Goal: Task Accomplishment & Management: Use online tool/utility

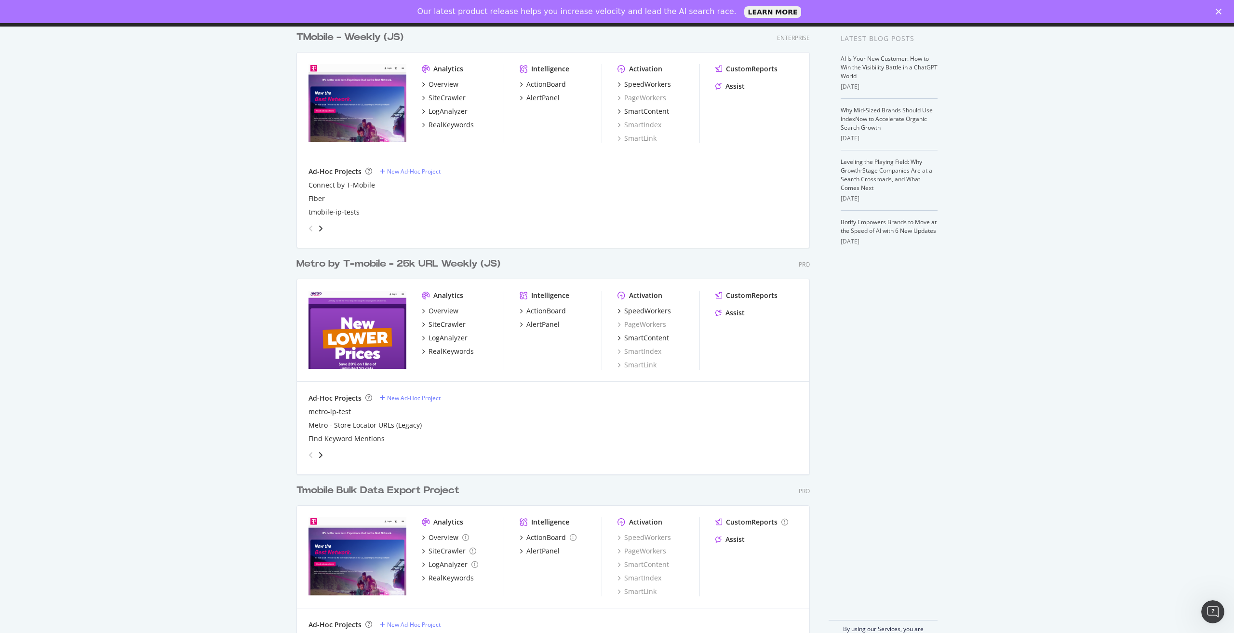
scroll to position [41, 0]
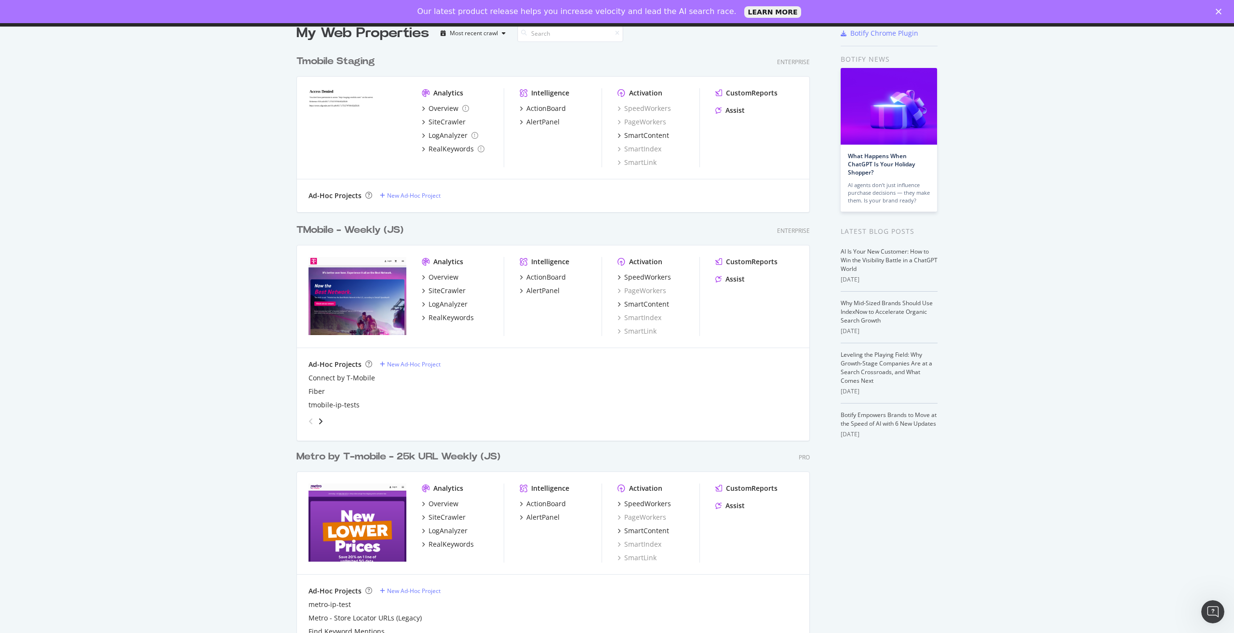
click at [361, 224] on div "TMobile - Weekly (JS)" at bounding box center [349, 230] width 107 height 14
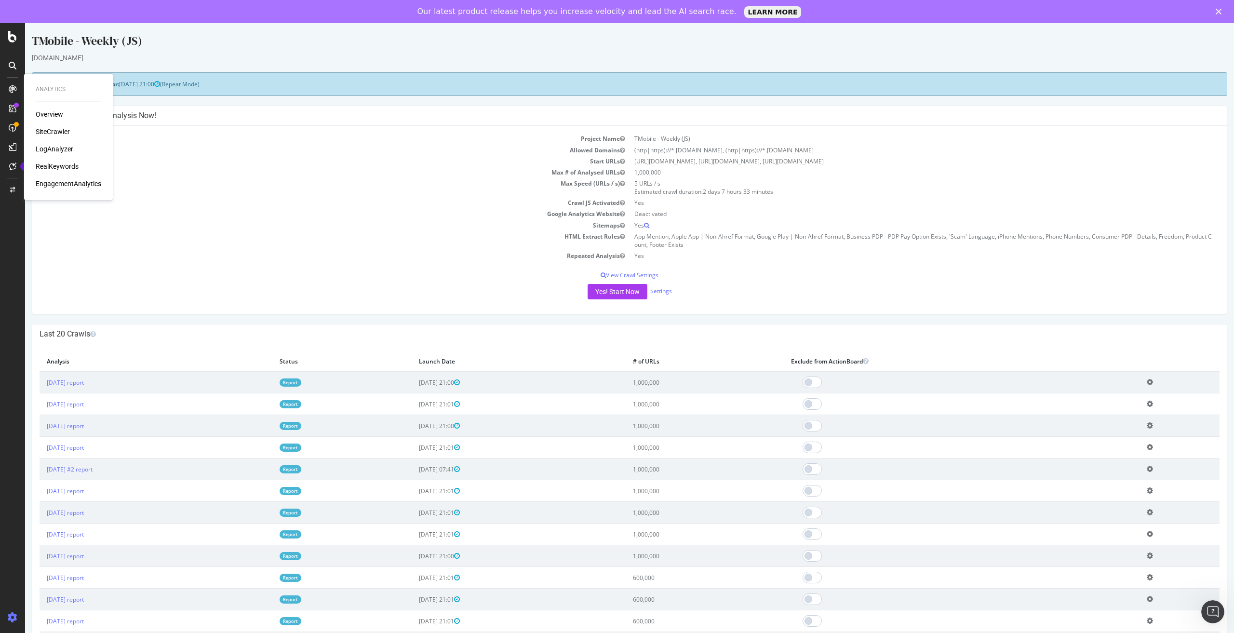
click at [56, 168] on div "RealKeywords" at bounding box center [57, 166] width 43 height 10
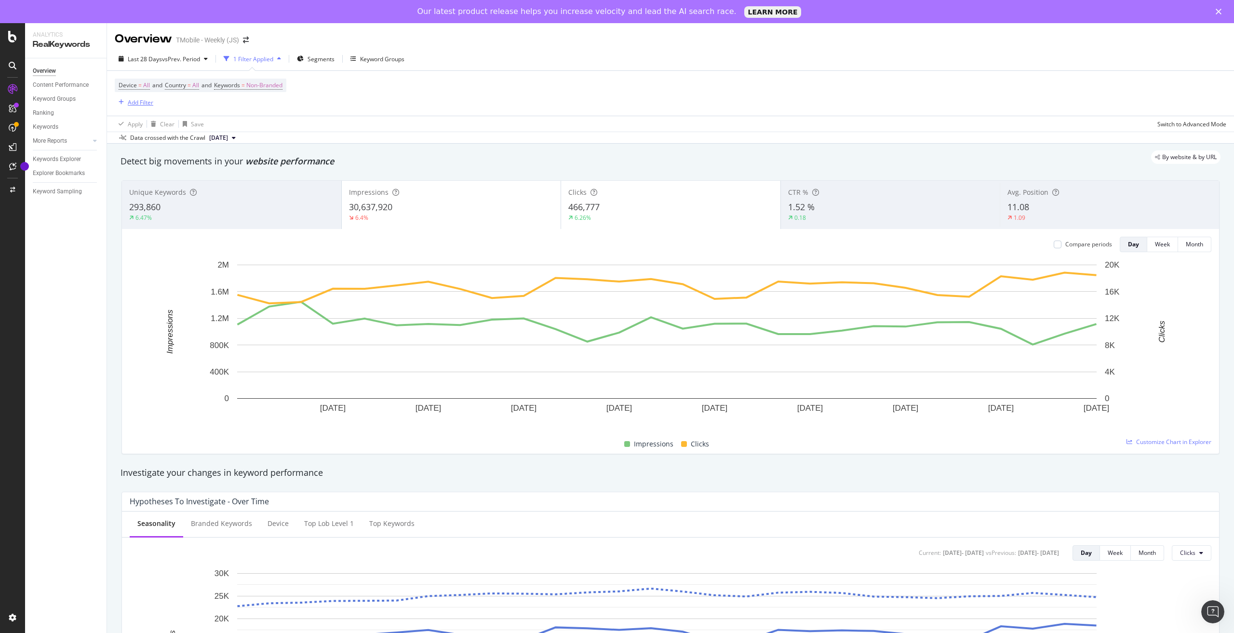
click at [142, 100] on div "Add Filter" at bounding box center [141, 102] width 26 height 8
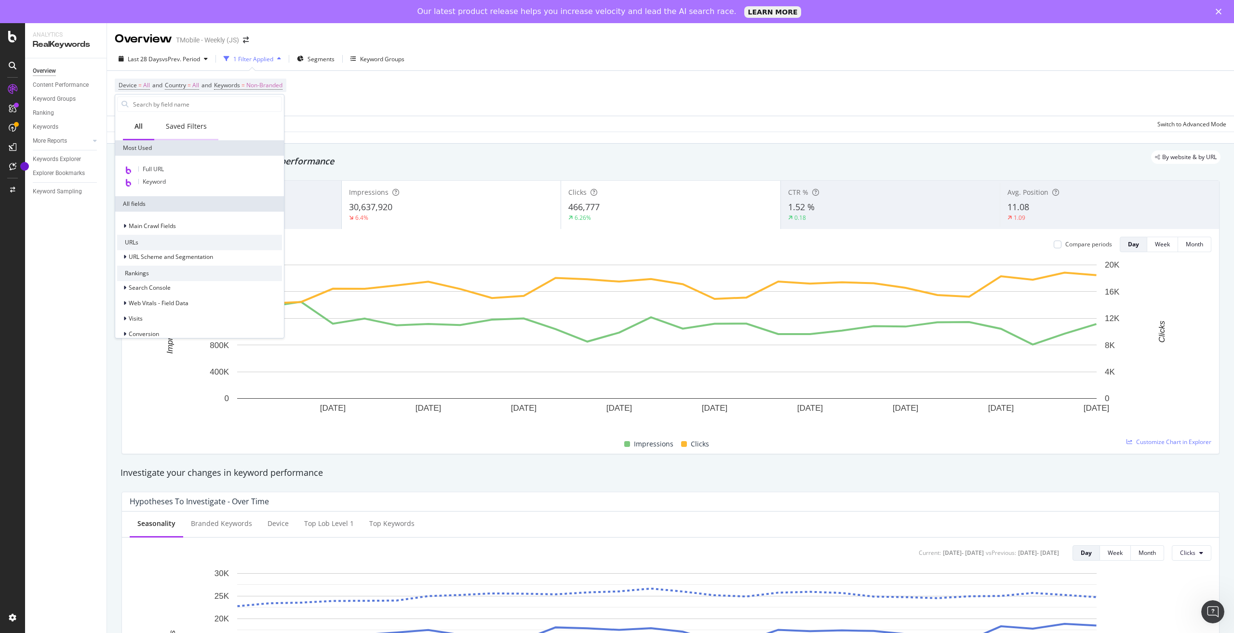
click at [181, 129] on div "Saved Filters" at bounding box center [186, 126] width 41 height 10
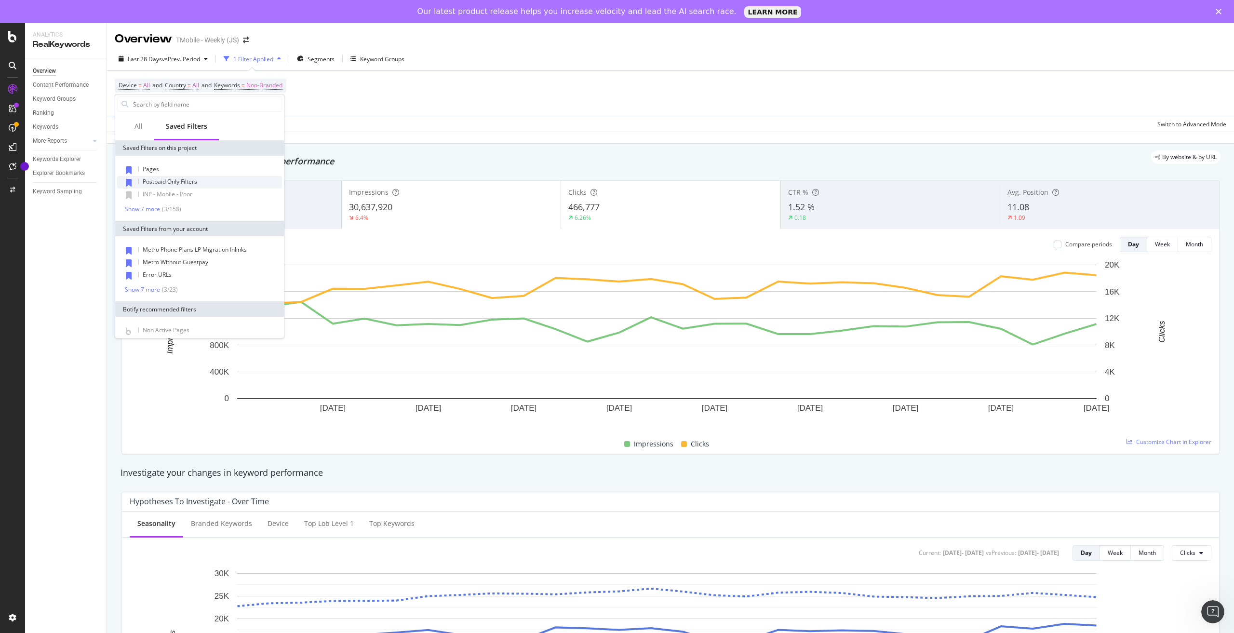
click at [183, 181] on span "Postpaid Only Filters" at bounding box center [170, 181] width 54 height 8
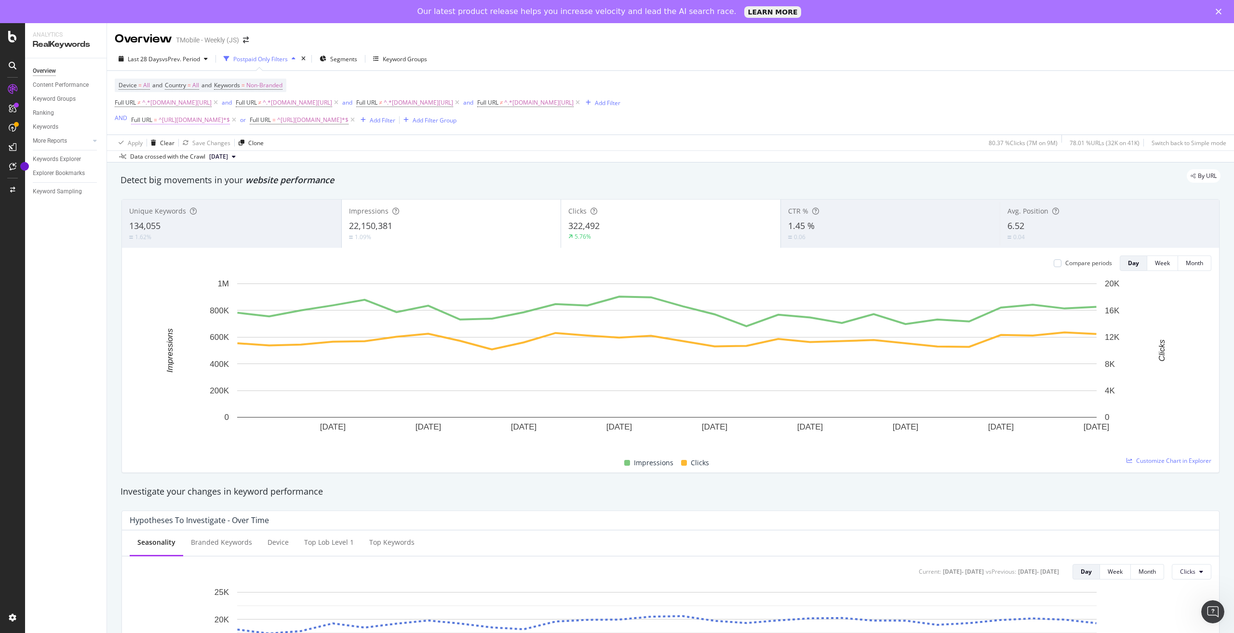
click at [230, 122] on span "^[URL][DOMAIN_NAME]*$" at bounding box center [194, 119] width 71 height 13
click at [155, 183] on div "Cancel" at bounding box center [156, 180] width 18 height 8
click at [301, 121] on span "^[URL][DOMAIN_NAME]*$" at bounding box center [312, 119] width 71 height 13
click at [515, 123] on div "Device = All and Country = All and Keywords = Non-Branded Full URL ≠ ^.*[DOMAIN…" at bounding box center [367, 103] width 505 height 48
click at [191, 61] on span "vs Prev. Period" at bounding box center [181, 59] width 38 height 8
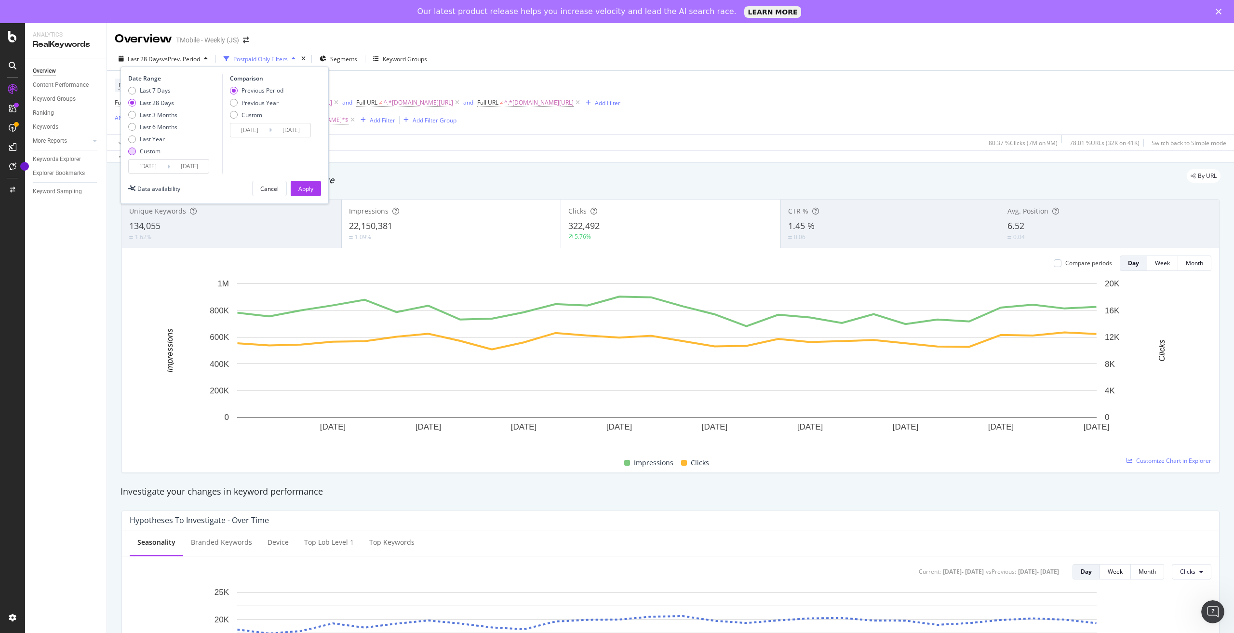
click at [148, 150] on div "Custom" at bounding box center [150, 151] width 21 height 8
click at [148, 168] on input "[DATE]" at bounding box center [148, 165] width 39 height 13
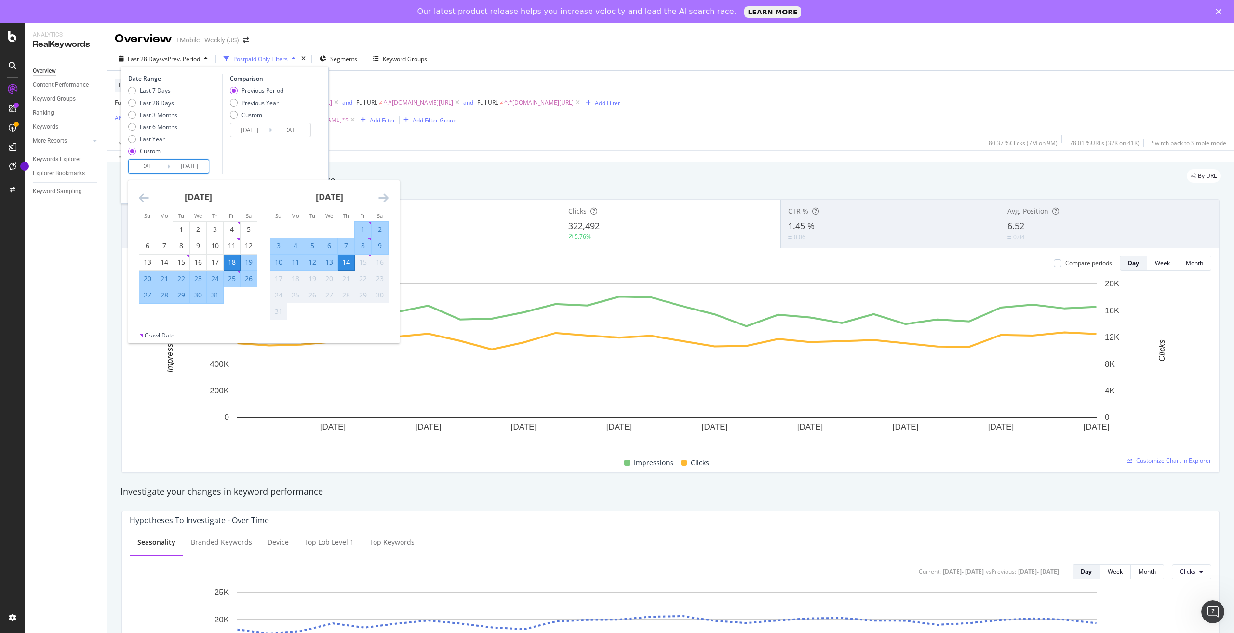
click at [142, 199] on icon "Move backward to switch to the previous month." at bounding box center [144, 198] width 10 height 12
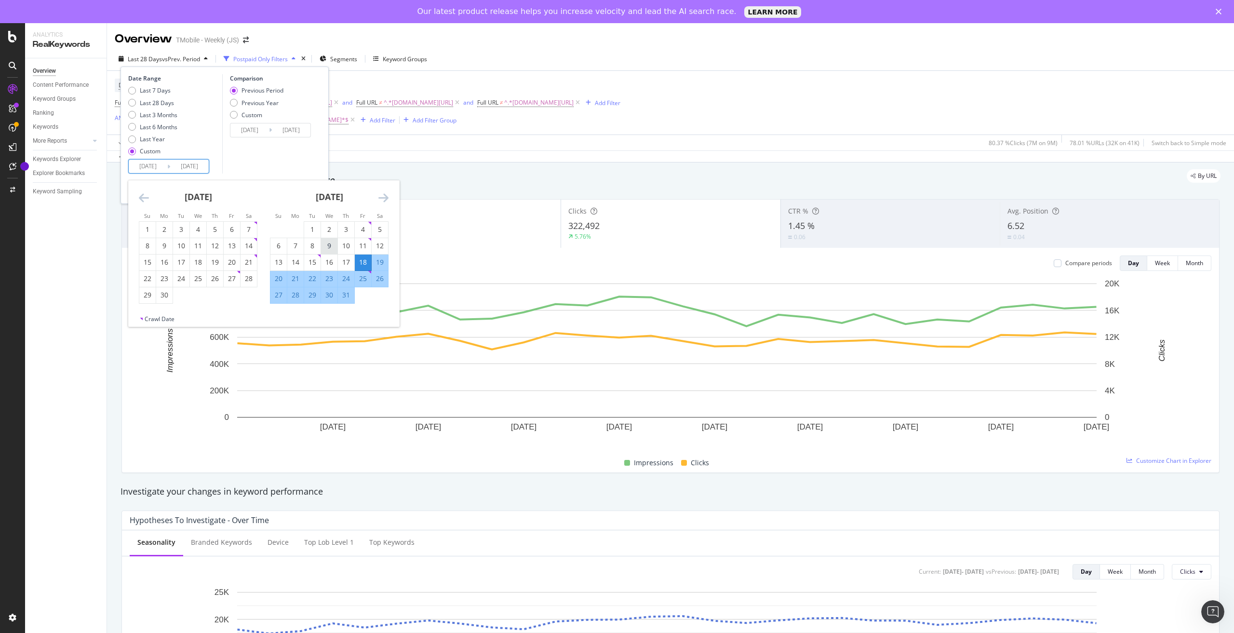
click at [327, 245] on div "9" at bounding box center [329, 246] width 16 height 10
type input "[DATE]"
click at [375, 193] on div "[DATE]" at bounding box center [329, 200] width 119 height 41
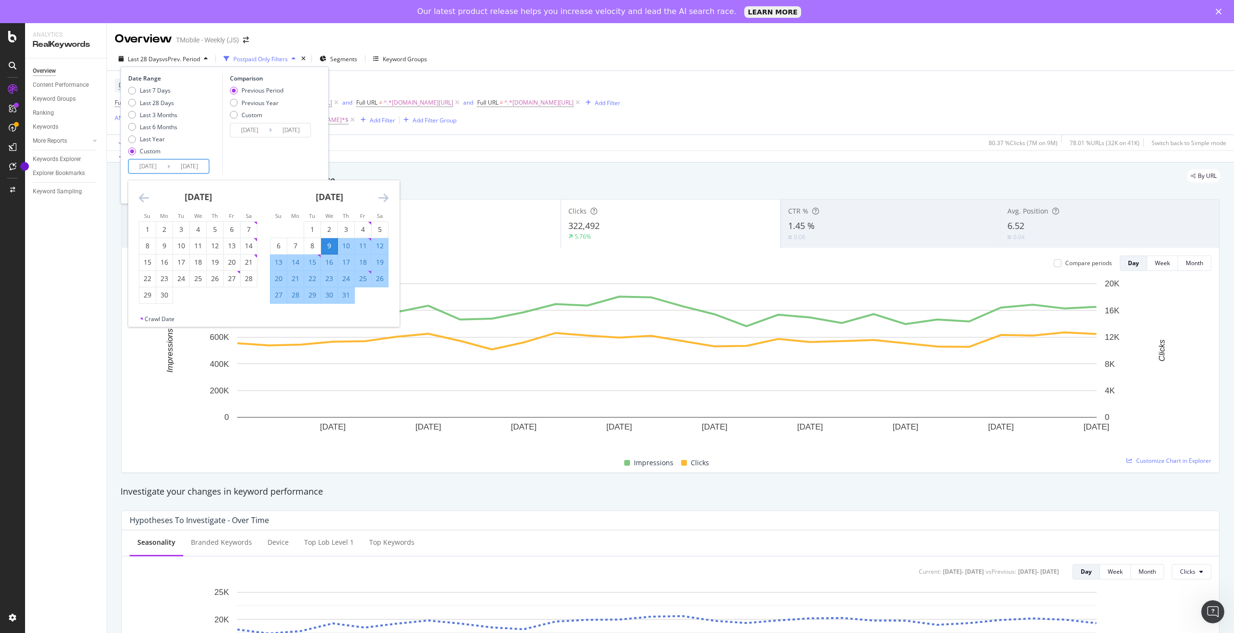
click at [382, 195] on icon "Move forward to switch to the next month." at bounding box center [383, 198] width 10 height 12
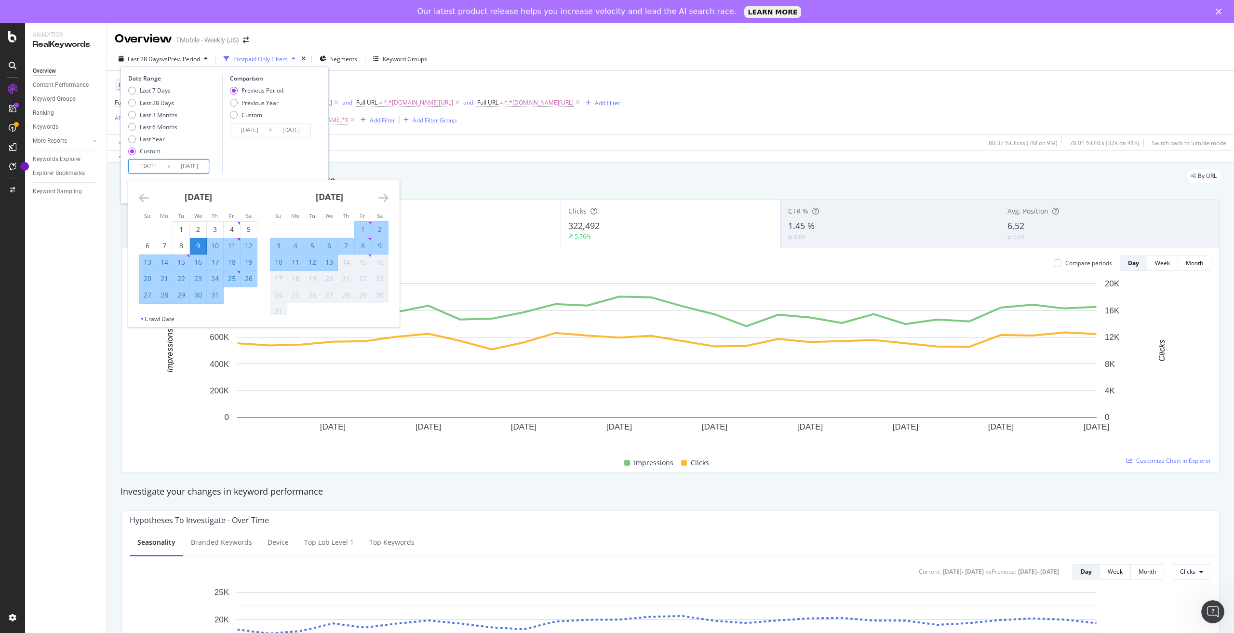
click at [380, 228] on div "2" at bounding box center [380, 230] width 16 height 10
type input "[DATE]"
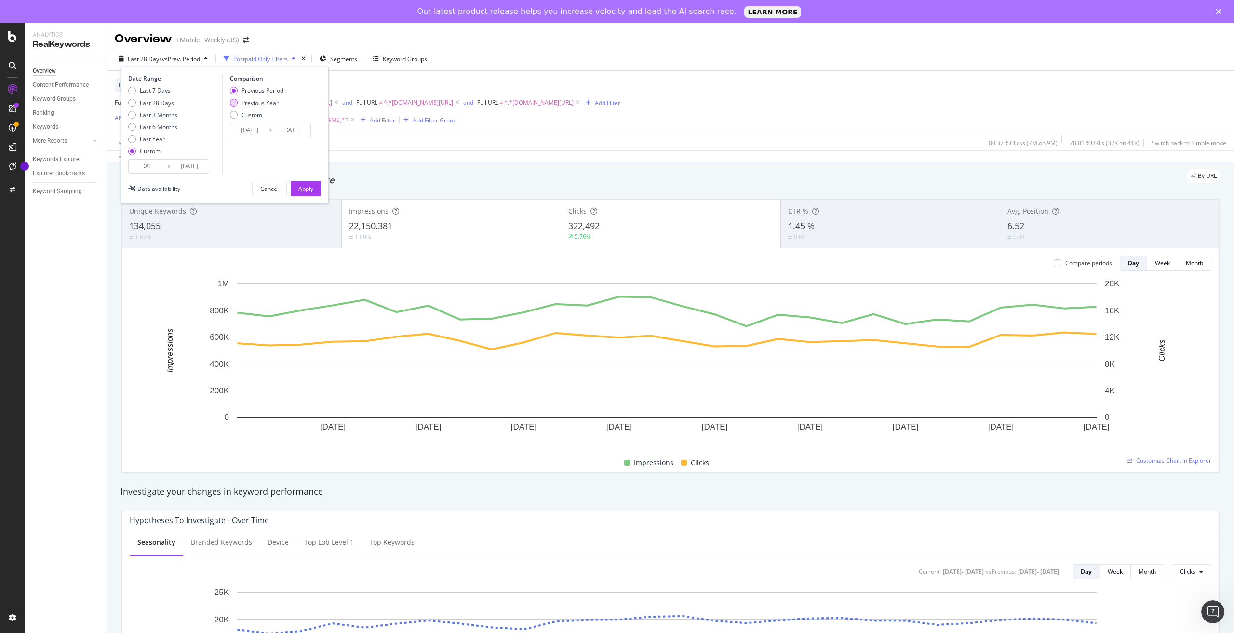
click at [245, 100] on div "Previous Year" at bounding box center [259, 103] width 37 height 8
type input "[DATE]"
click at [258, 130] on input "[DATE]" at bounding box center [249, 129] width 39 height 13
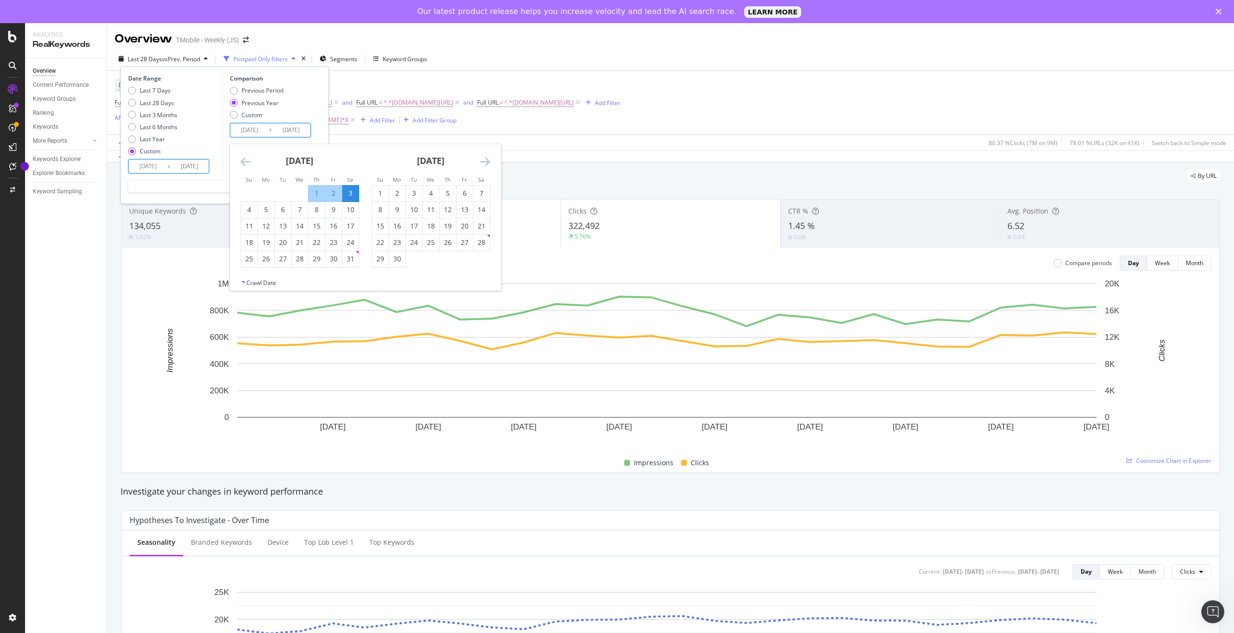
click at [152, 166] on input "[DATE]" at bounding box center [148, 165] width 39 height 13
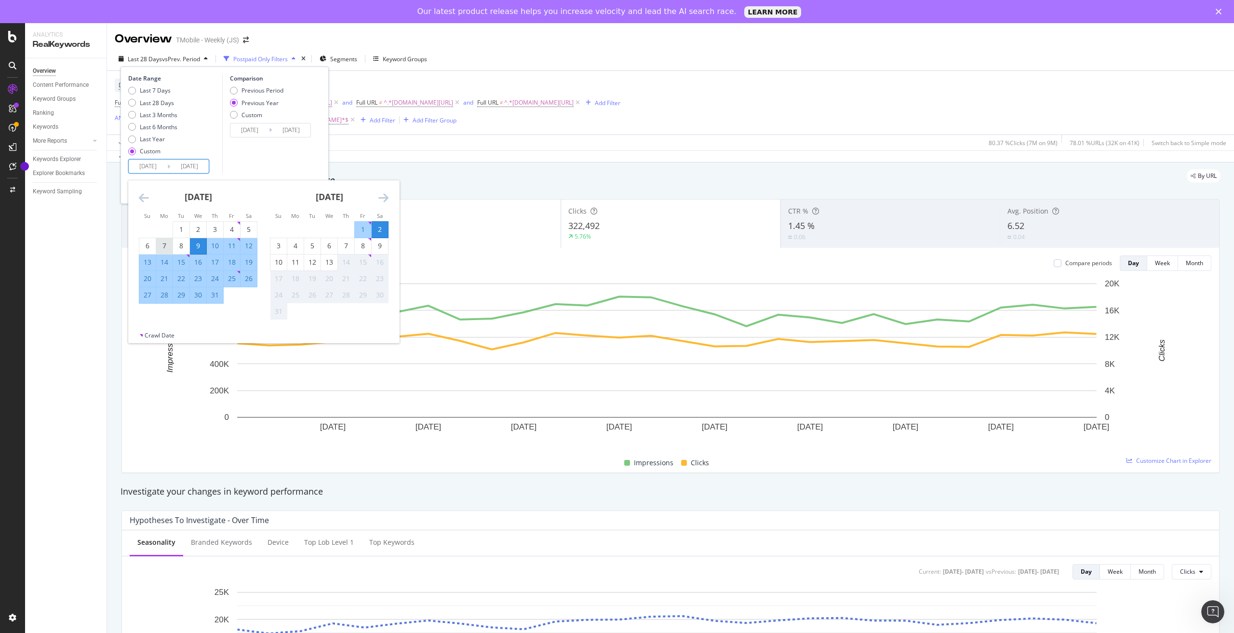
click at [165, 246] on div "7" at bounding box center [164, 246] width 16 height 10
type input "[DATE]"
click at [262, 153] on div "Comparison Previous Period Previous Year Custom [DATE] Navigate forward to inte…" at bounding box center [268, 123] width 92 height 99
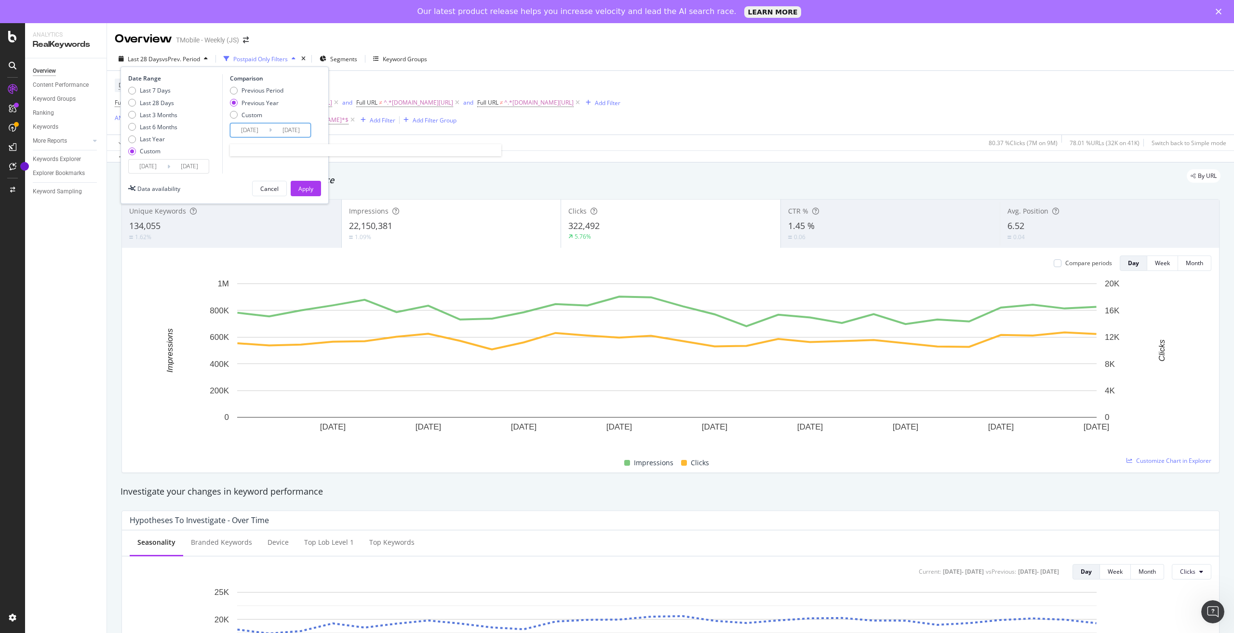
click at [248, 125] on input "[DATE]" at bounding box center [249, 129] width 39 height 13
click at [244, 161] on icon "Move backward to switch to the previous month." at bounding box center [245, 162] width 10 height 12
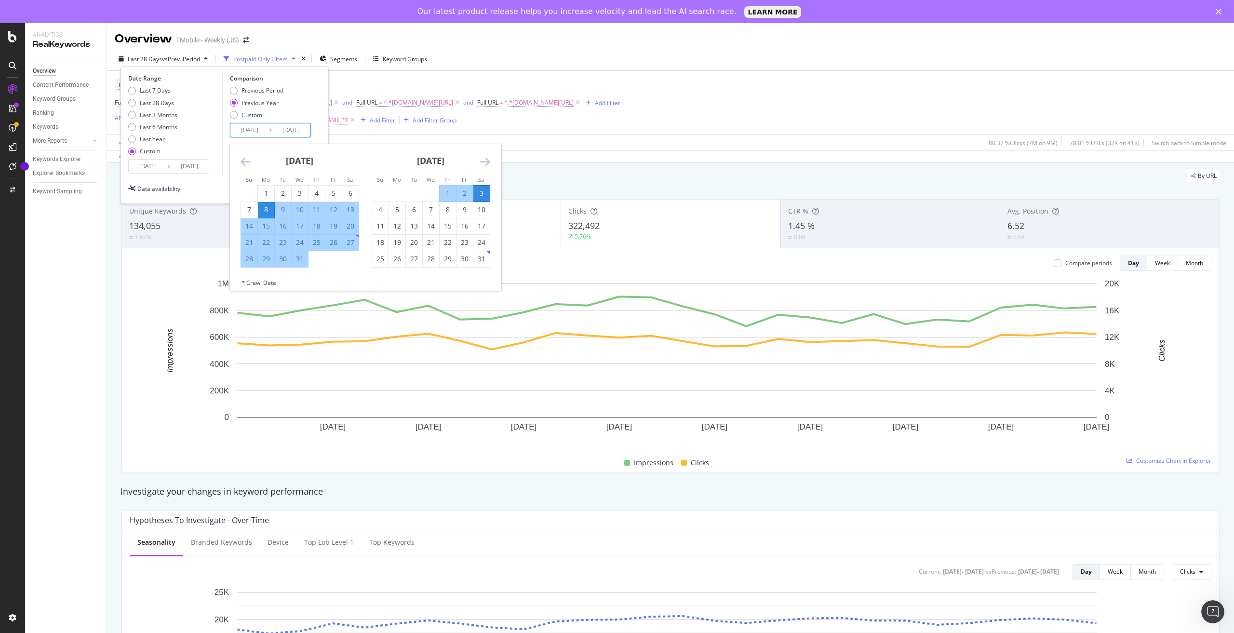
click at [266, 209] on div "8" at bounding box center [266, 210] width 16 height 10
click at [481, 194] on div "3" at bounding box center [481, 193] width 16 height 10
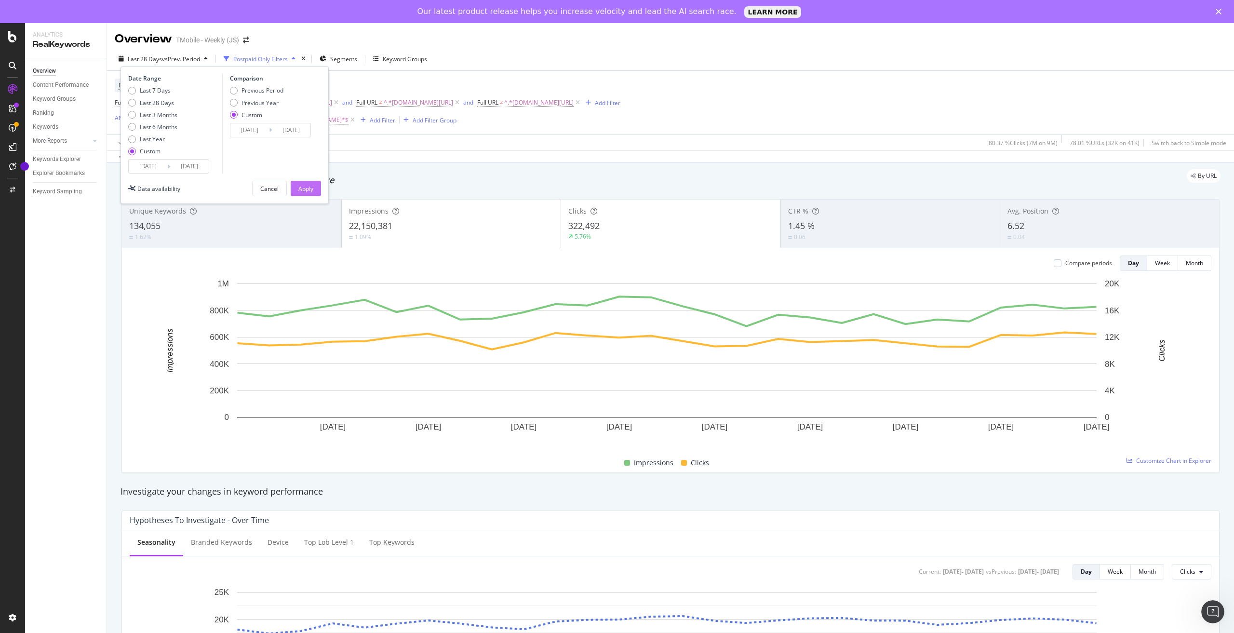
click at [310, 186] on div "Apply" at bounding box center [305, 189] width 15 height 8
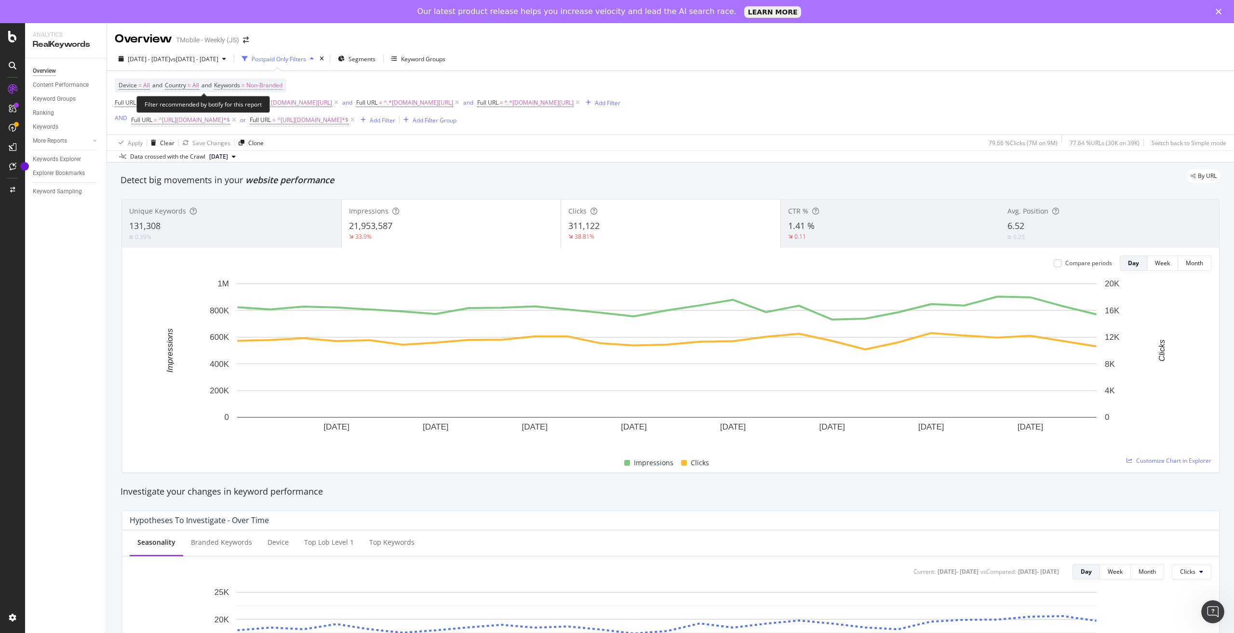
click at [271, 83] on span "Non-Branded" at bounding box center [264, 85] width 36 height 13
click at [258, 110] on span "Non-Branded" at bounding box center [248, 108] width 40 height 8
click at [288, 82] on div "Keywords" at bounding box center [281, 84] width 114 height 16
click at [260, 110] on span "Non-Branded" at bounding box center [248, 108] width 40 height 8
click at [270, 101] on div "Non-Branded" at bounding box center [254, 108] width 52 height 14
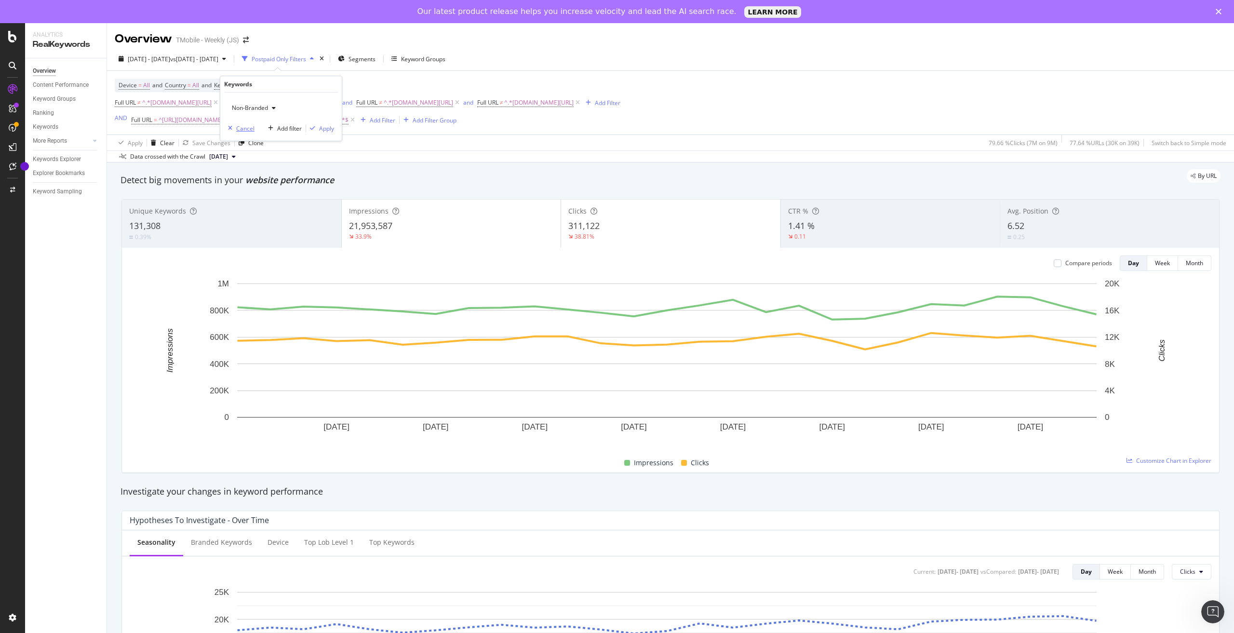
click at [244, 130] on div "Cancel" at bounding box center [245, 128] width 18 height 8
click at [445, 58] on div "Keyword Groups" at bounding box center [423, 59] width 44 height 8
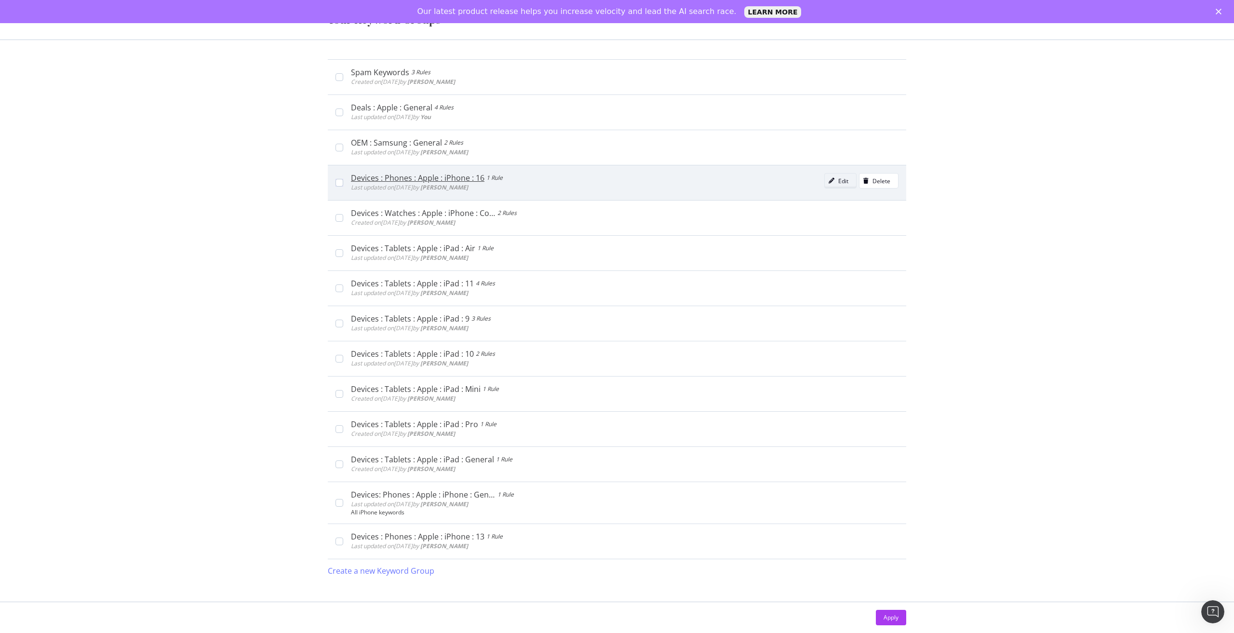
click at [838, 181] on div "Edit" at bounding box center [843, 181] width 10 height 8
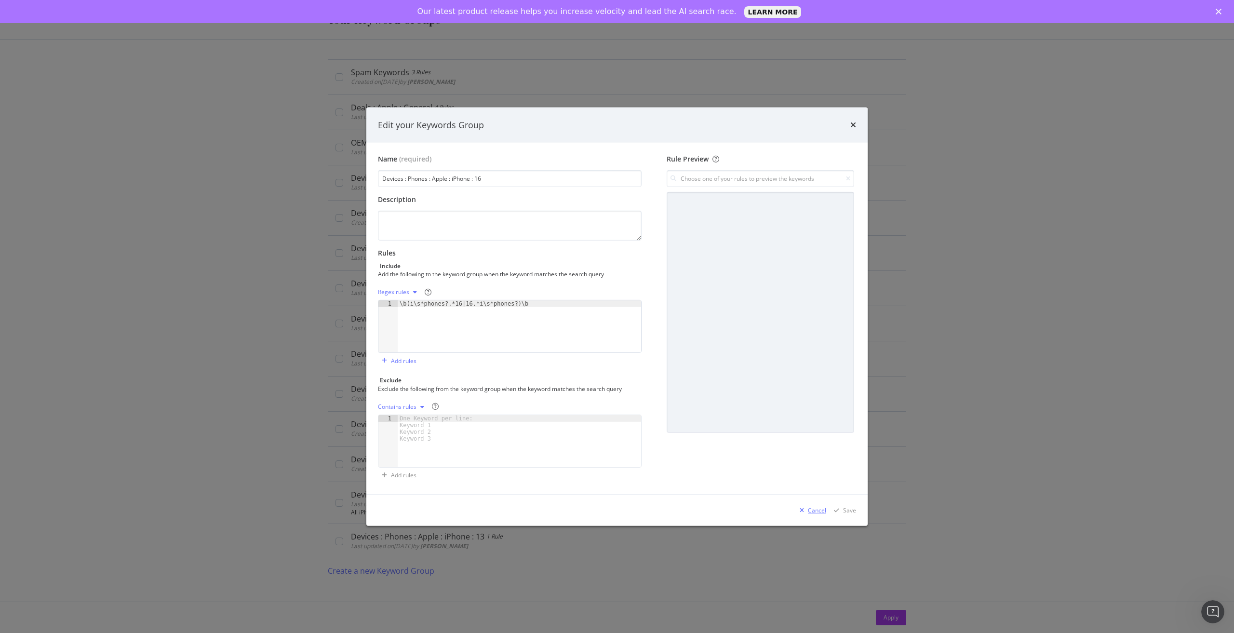
click at [808, 509] on div "modal" at bounding box center [802, 510] width 12 height 6
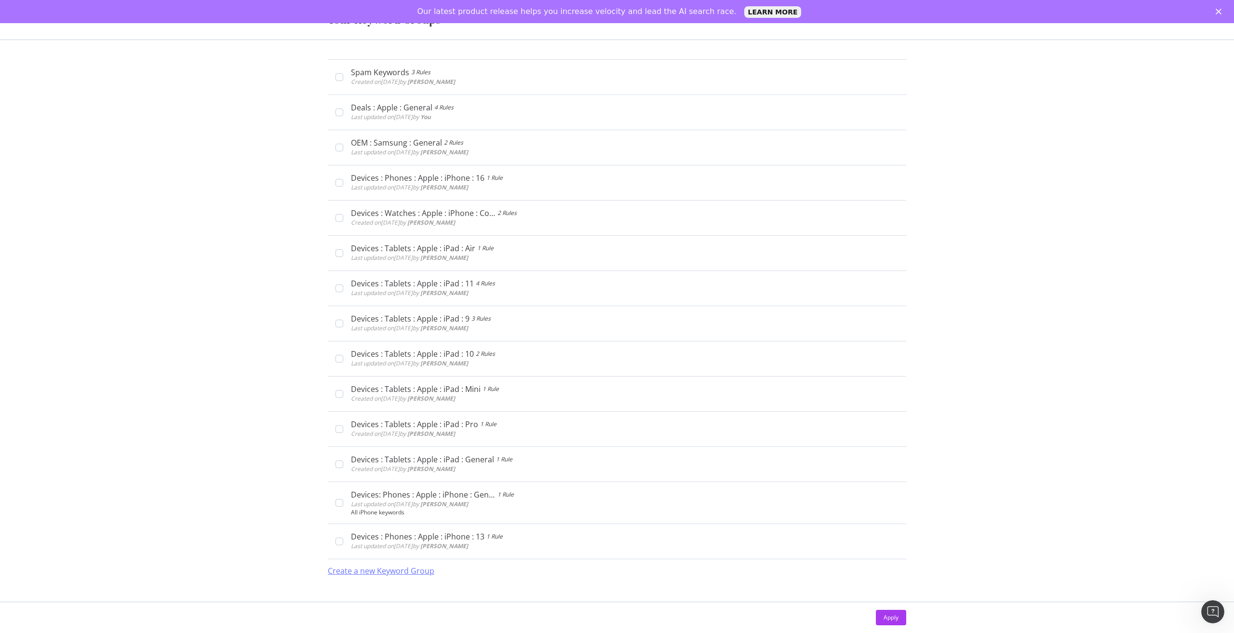
click at [406, 573] on div "Create a new Keyword Group" at bounding box center [381, 570] width 106 height 11
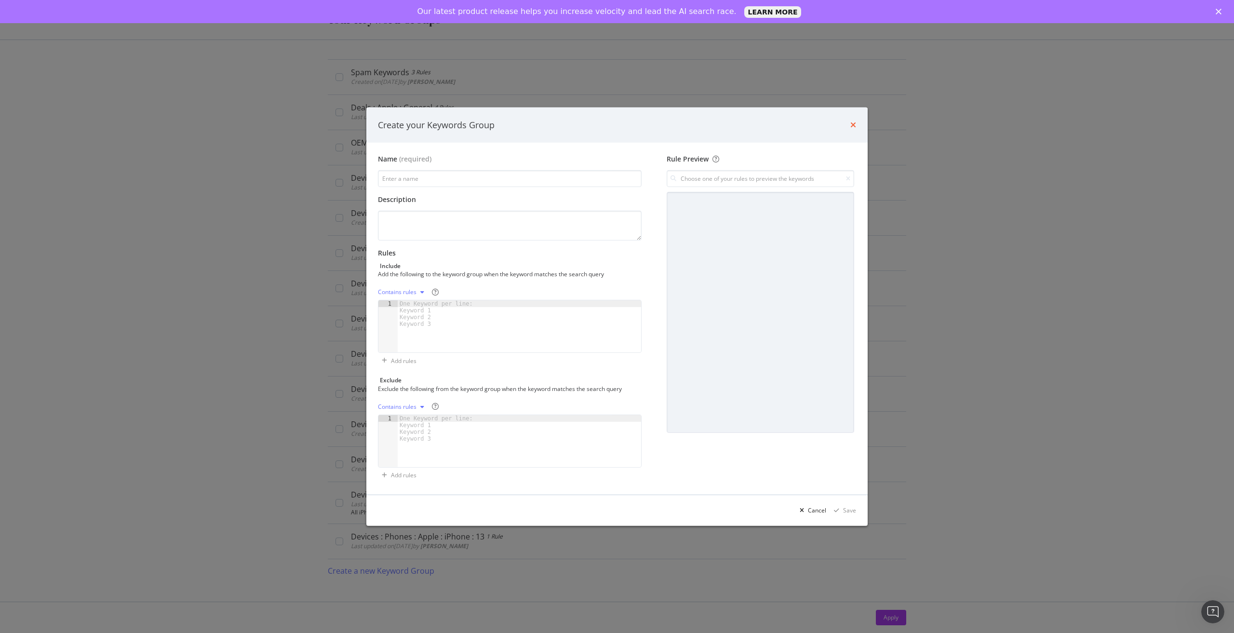
click at [851, 121] on div "Create your Keywords Group" at bounding box center [617, 125] width 478 height 13
click at [856, 127] on div "Create your Keywords Group" at bounding box center [616, 125] width 501 height 36
click at [849, 126] on div "Create your Keywords Group" at bounding box center [617, 125] width 478 height 13
click at [851, 124] on icon "times" at bounding box center [853, 125] width 6 height 8
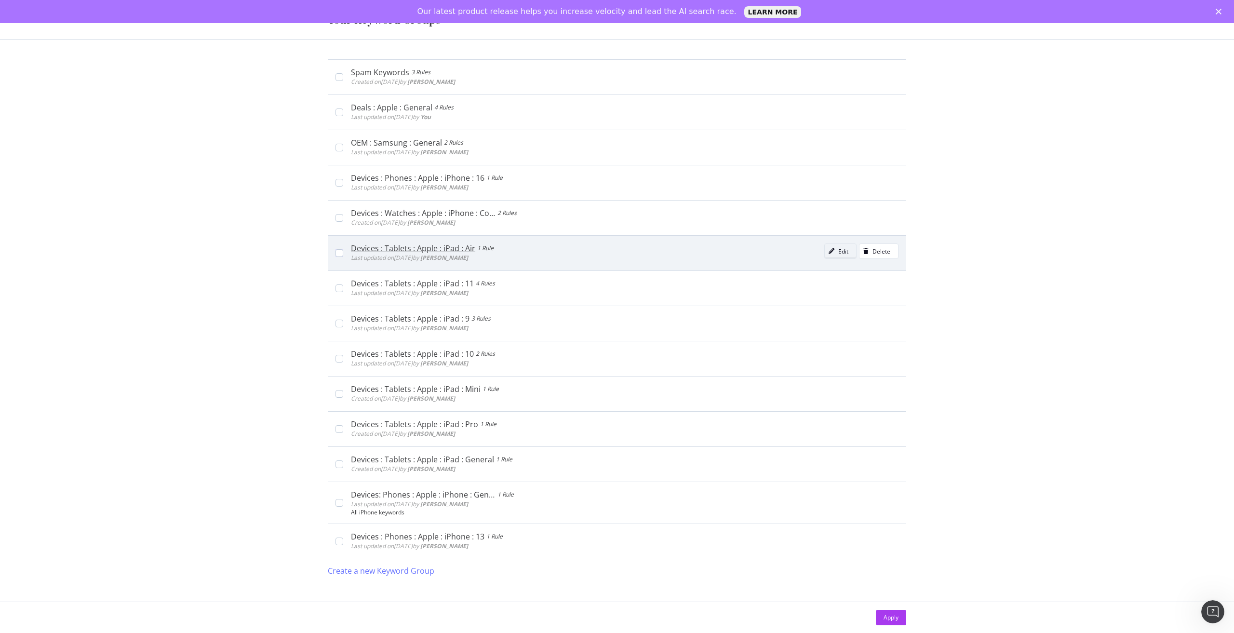
click at [838, 250] on div "Edit" at bounding box center [843, 251] width 10 height 8
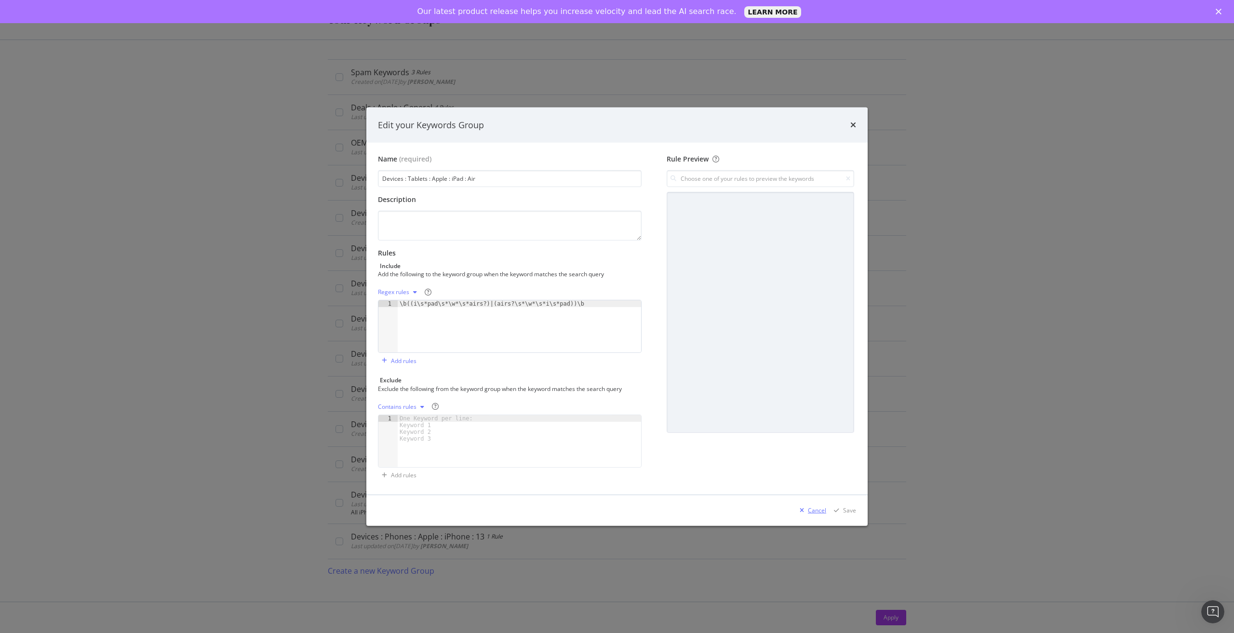
click at [815, 512] on div "Cancel" at bounding box center [817, 510] width 18 height 8
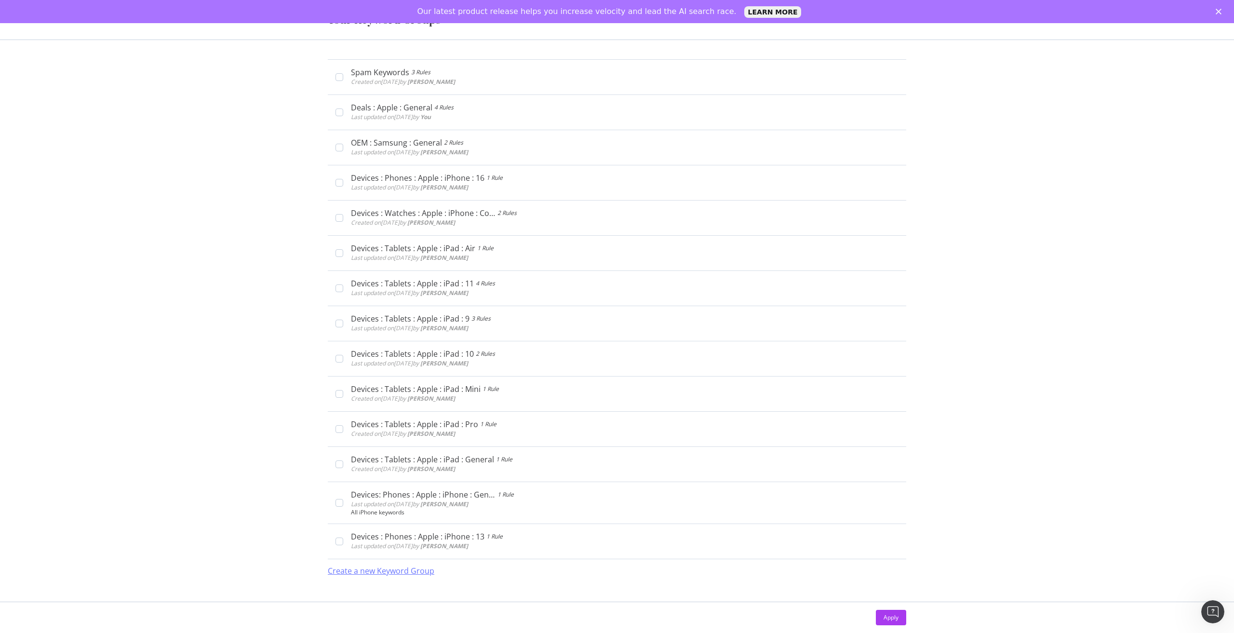
click at [352, 573] on div "Create a new Keyword Group" at bounding box center [381, 570] width 106 height 11
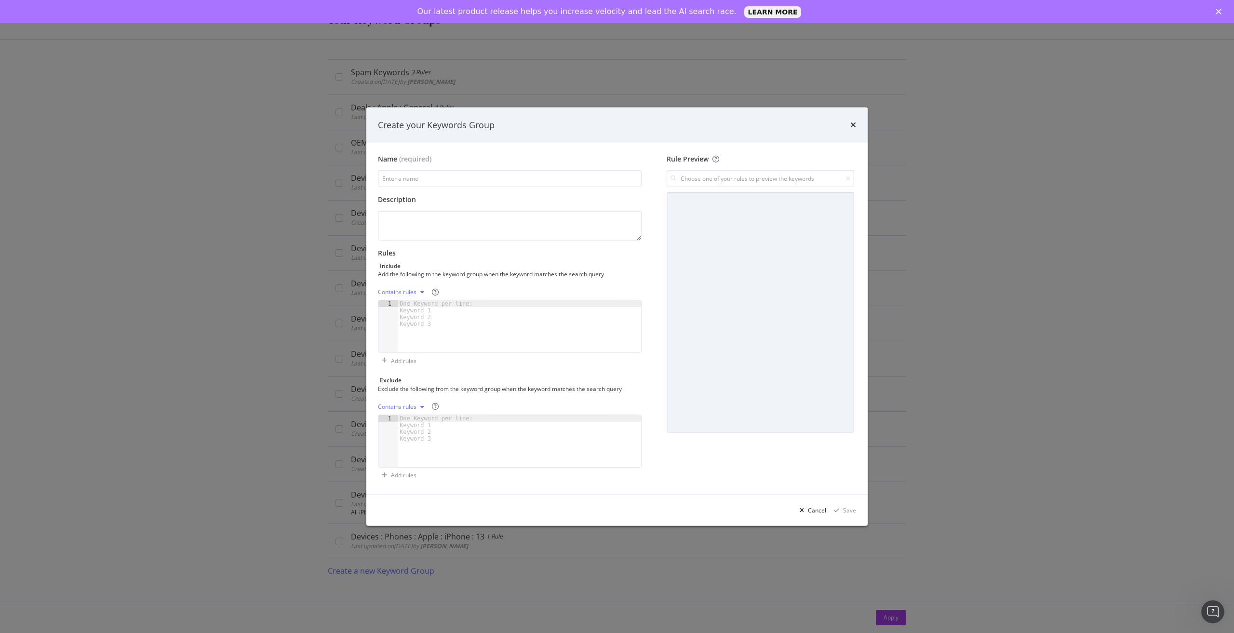
type input "S"
click at [857, 124] on div "Create your Keywords Group" at bounding box center [616, 125] width 501 height 36
click at [852, 124] on icon "times" at bounding box center [853, 125] width 6 height 8
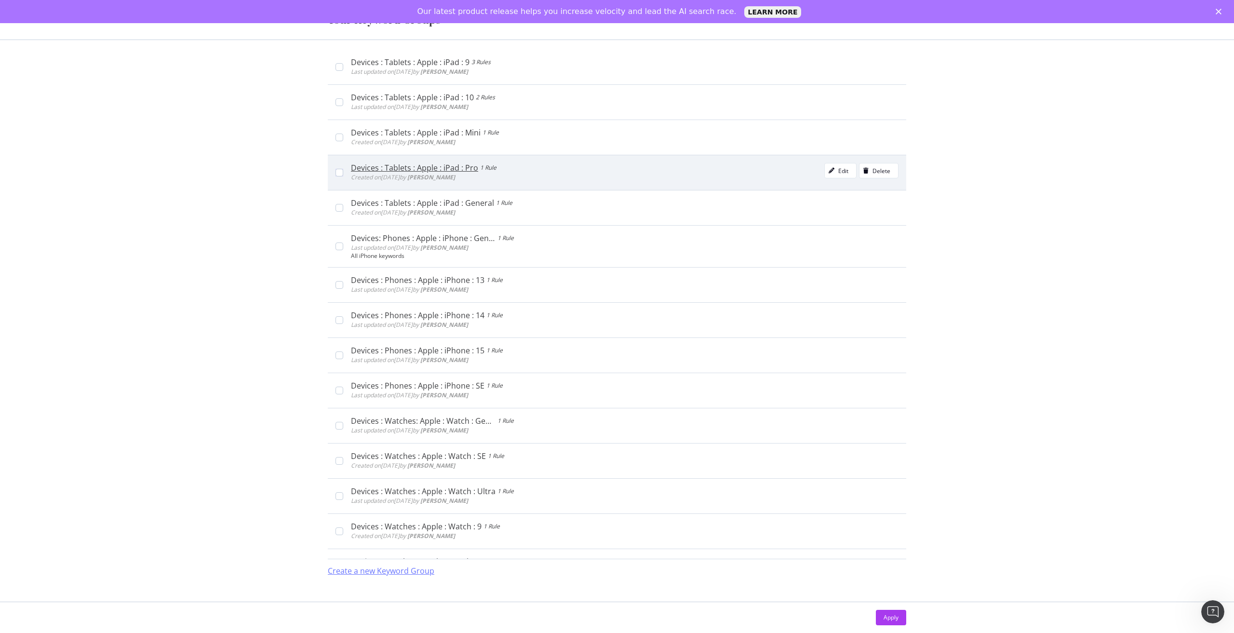
scroll to position [289, 0]
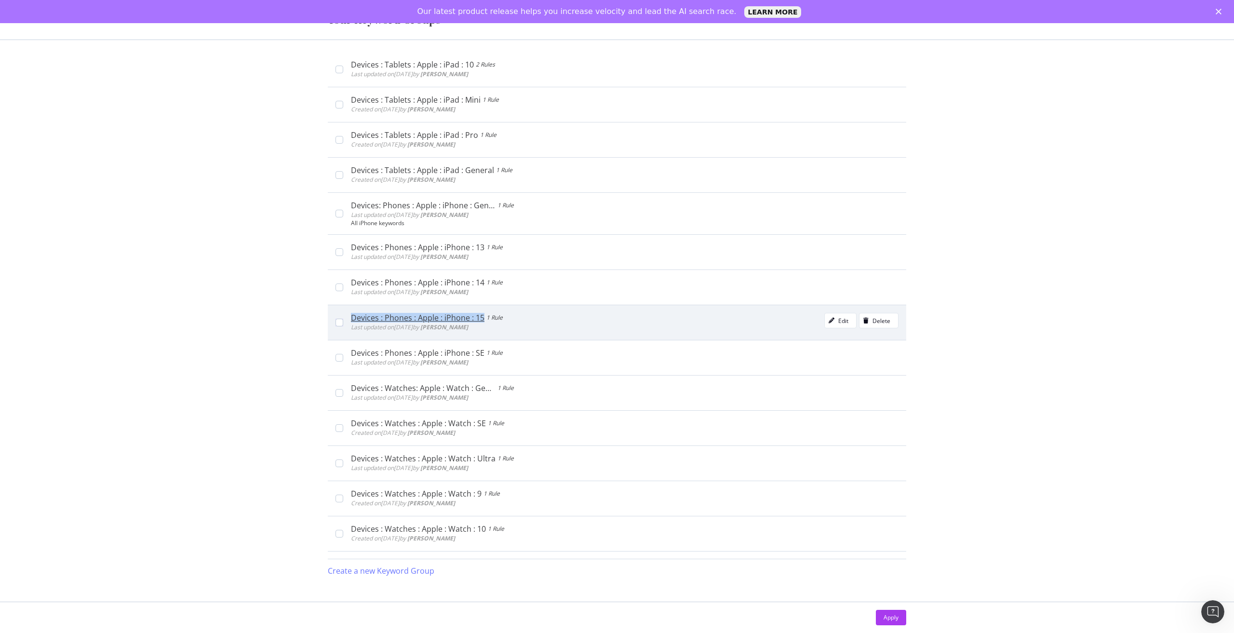
drag, startPoint x: 349, startPoint y: 319, endPoint x: 483, endPoint y: 322, distance: 134.0
click at [483, 322] on div "Devices : Phones : Apple : iPhone : 15 1 Rule Last updated on [DATE] by [PERSON…" at bounding box center [620, 322] width 555 height 19
copy div "Devices : Phones : Apple : iPhone : 15"
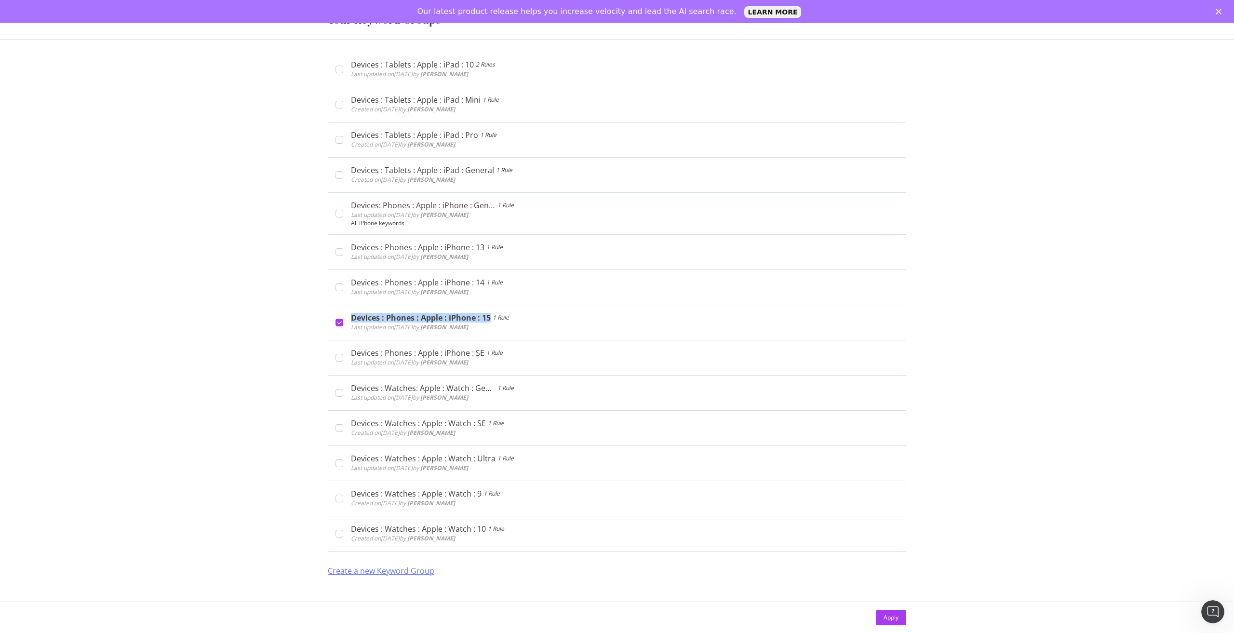
click at [372, 565] on div "Create a new Keyword Group" at bounding box center [381, 570] width 106 height 11
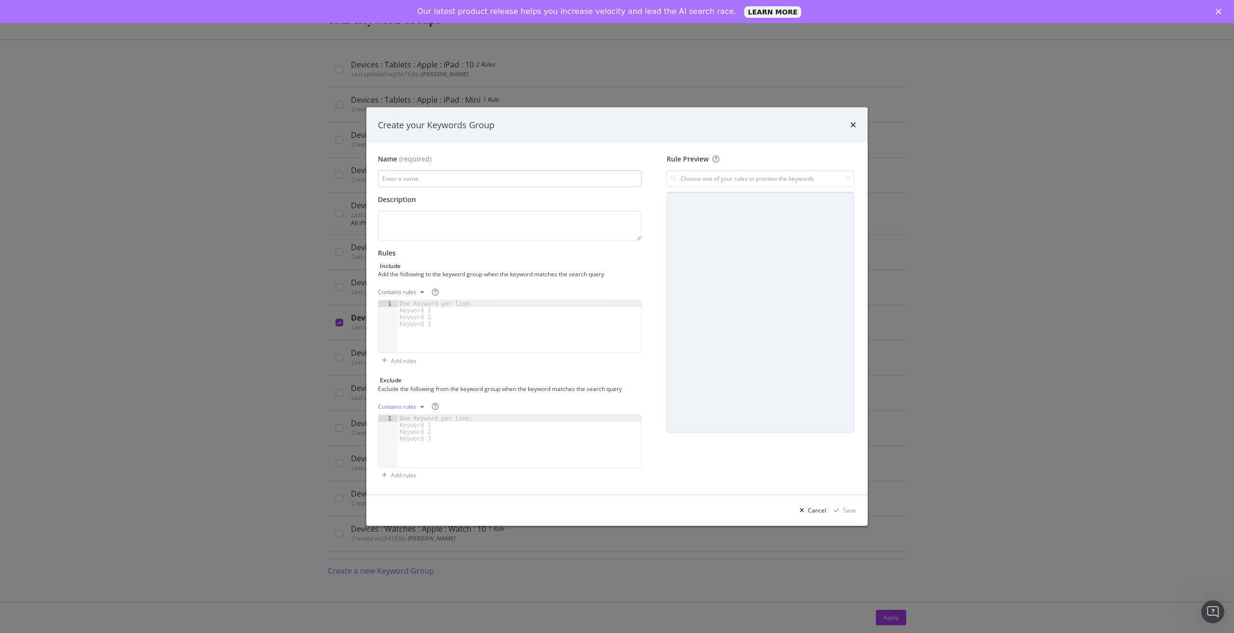
click at [450, 177] on input "modal" at bounding box center [510, 178] width 264 height 17
click at [435, 178] on input "Devices : Phones : Apple : iPhone : 15" at bounding box center [510, 178] width 264 height 17
drag, startPoint x: 461, startPoint y: 178, endPoint x: 649, endPoint y: 202, distance: 189.5
click at [616, 190] on div "Name (required) Devices : Phones : Samsung : iPhone : 15 Description Rules Incl…" at bounding box center [513, 318] width 271 height 329
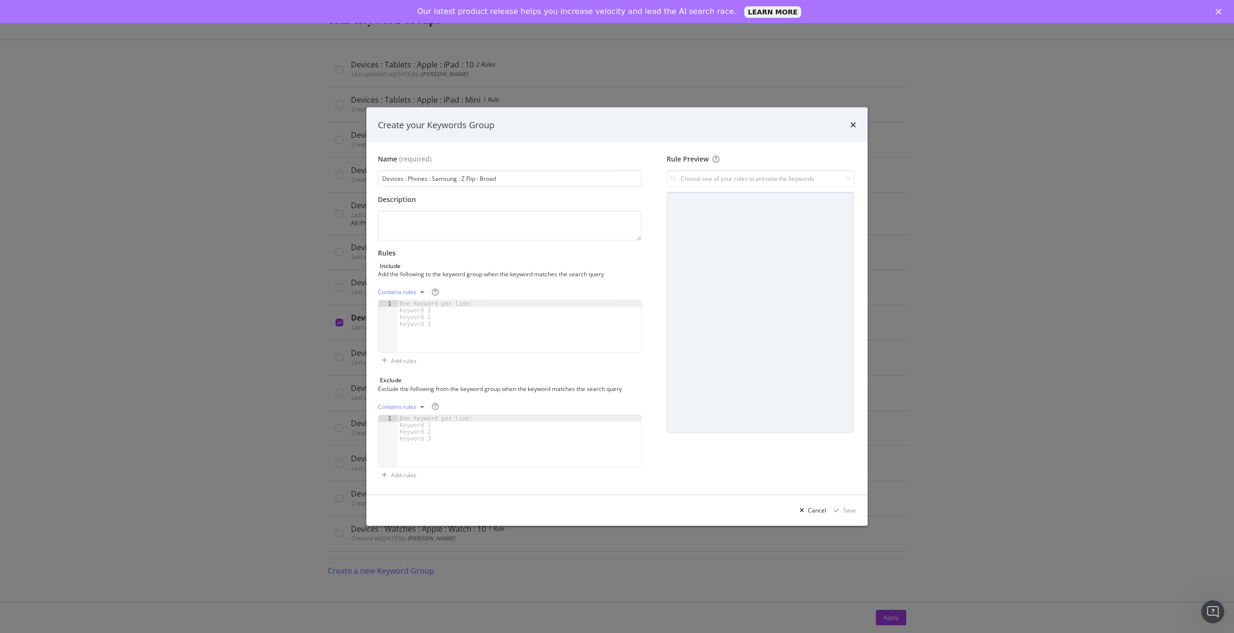
type input "Devices : Phones : Samsung : Z Flip : Broad"
click at [468, 319] on div "One Keyword per line: Keyword 1 Keyword 2 Keyword 3" at bounding box center [438, 313] width 80 height 27
paste textarea "Devices : Phones : Apple : iPhone : 15"
type textarea "Devices : Phones : Apple : iPhone : 15"
click at [482, 319] on div "modal" at bounding box center [519, 333] width 243 height 66
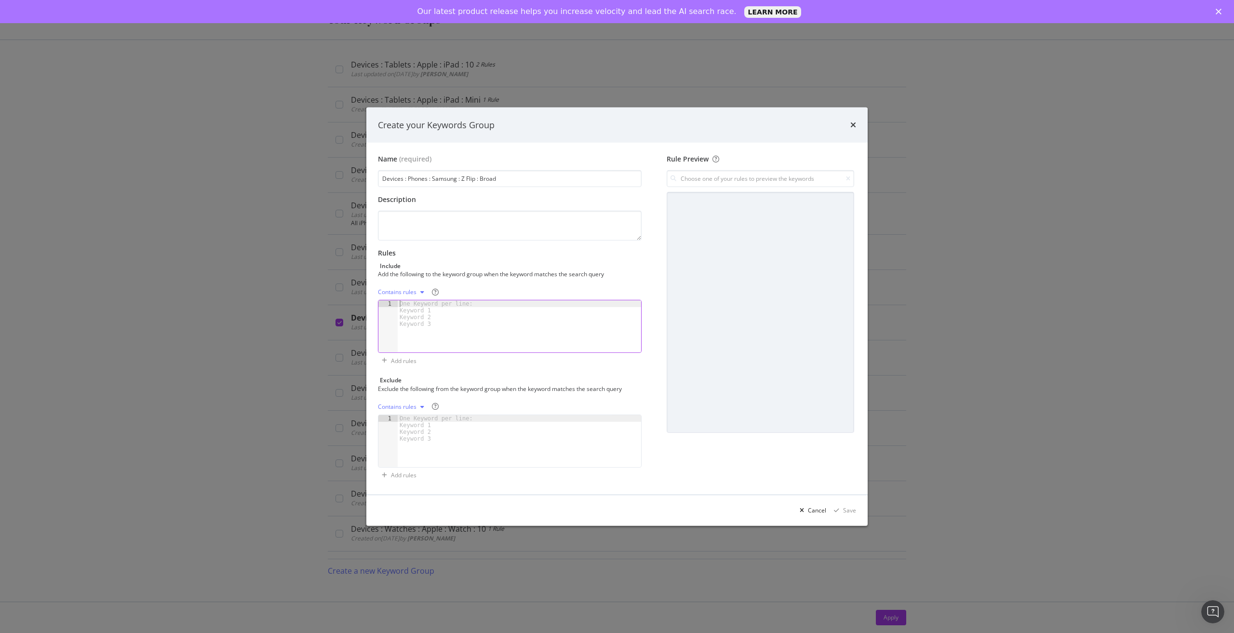
paste textarea "z ?flip.*"
type textarea "z ?flip.*"
click at [481, 217] on textarea "modal" at bounding box center [510, 226] width 264 height 30
type textarea "B"
type textarea "All Z Flip Queries"
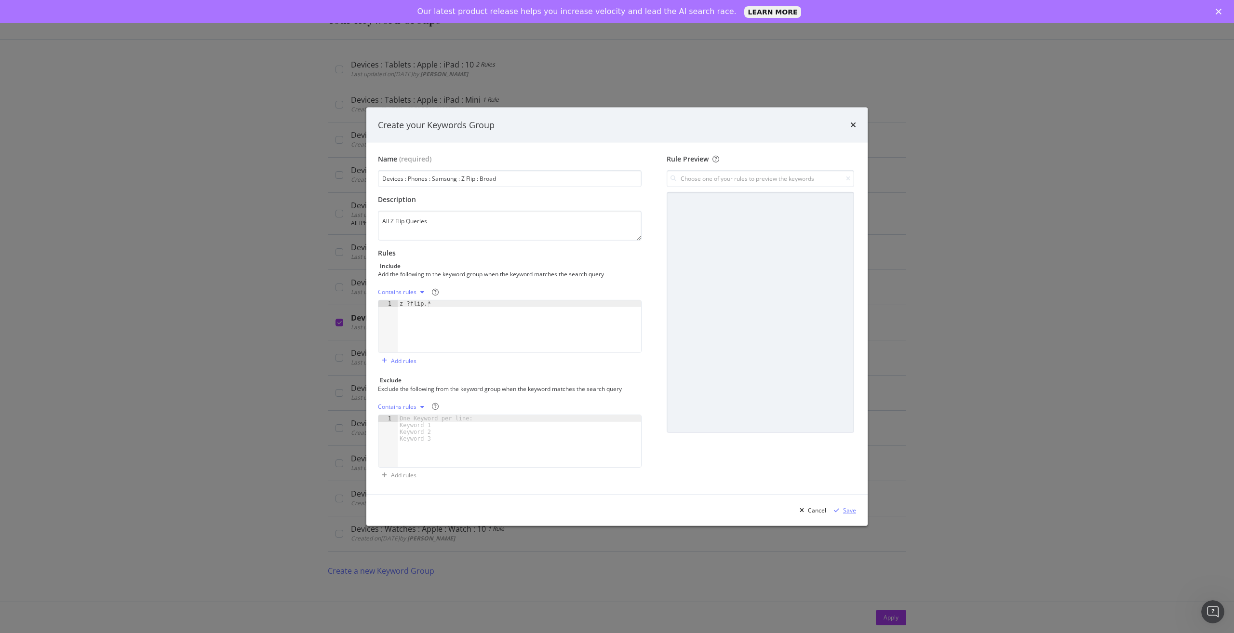
click at [844, 513] on div "Save" at bounding box center [849, 510] width 13 height 8
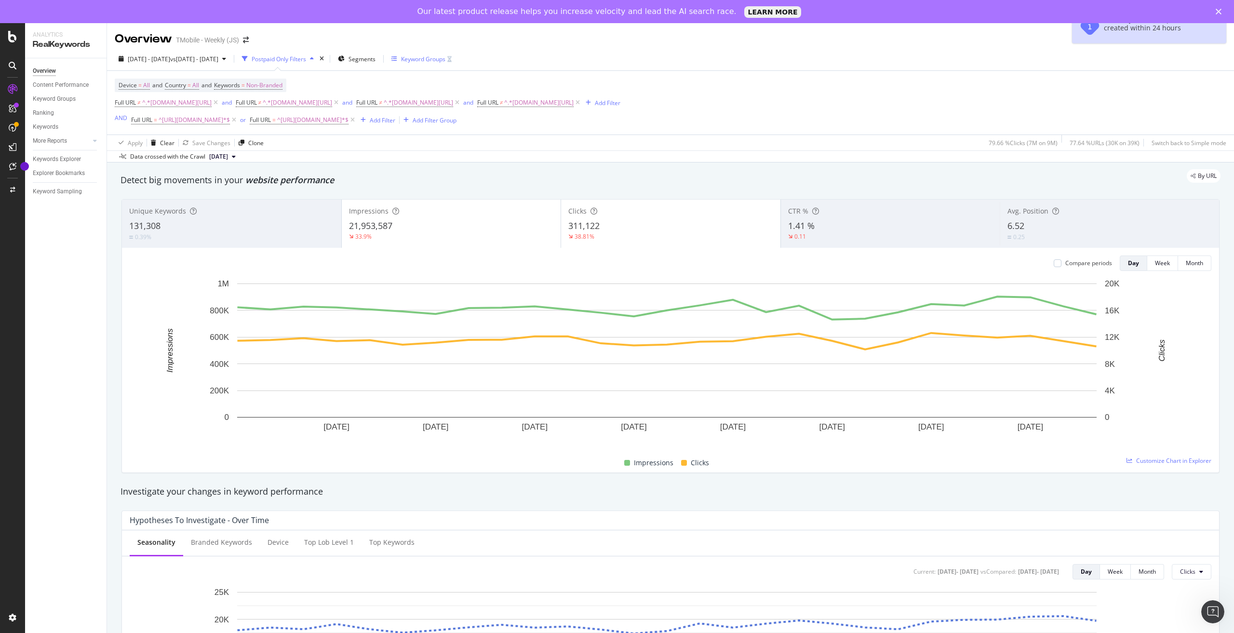
click at [445, 60] on div "Keyword Groups" at bounding box center [423, 59] width 44 height 8
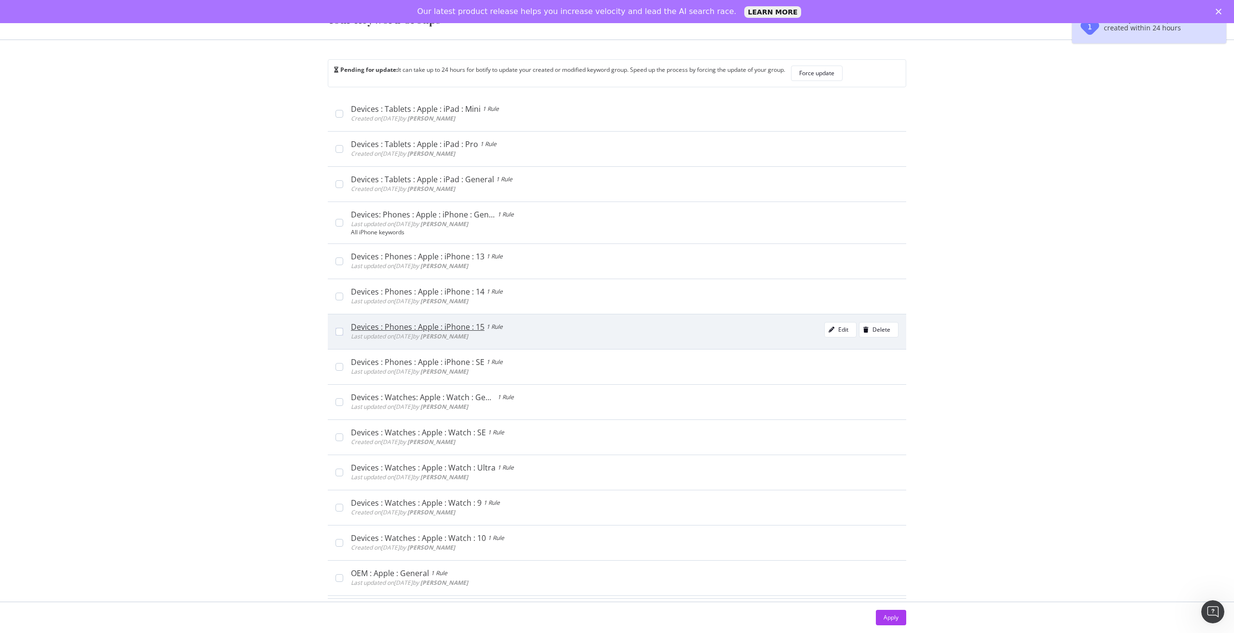
scroll to position [385, 0]
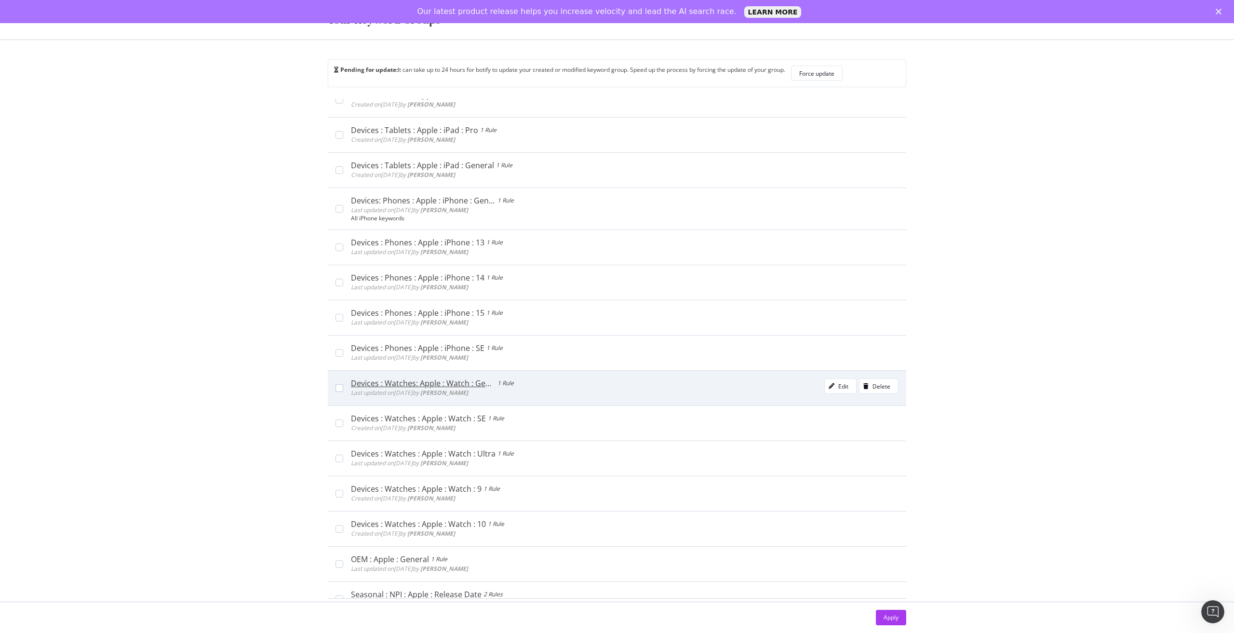
click at [442, 387] on div "Devices : Watches: Apple : Watch : General" at bounding box center [423, 383] width 145 height 10
click at [444, 381] on div "Devices : Watches: Apple : Watch : General" at bounding box center [423, 383] width 145 height 10
click at [824, 389] on div "modal" at bounding box center [830, 386] width 13 height 6
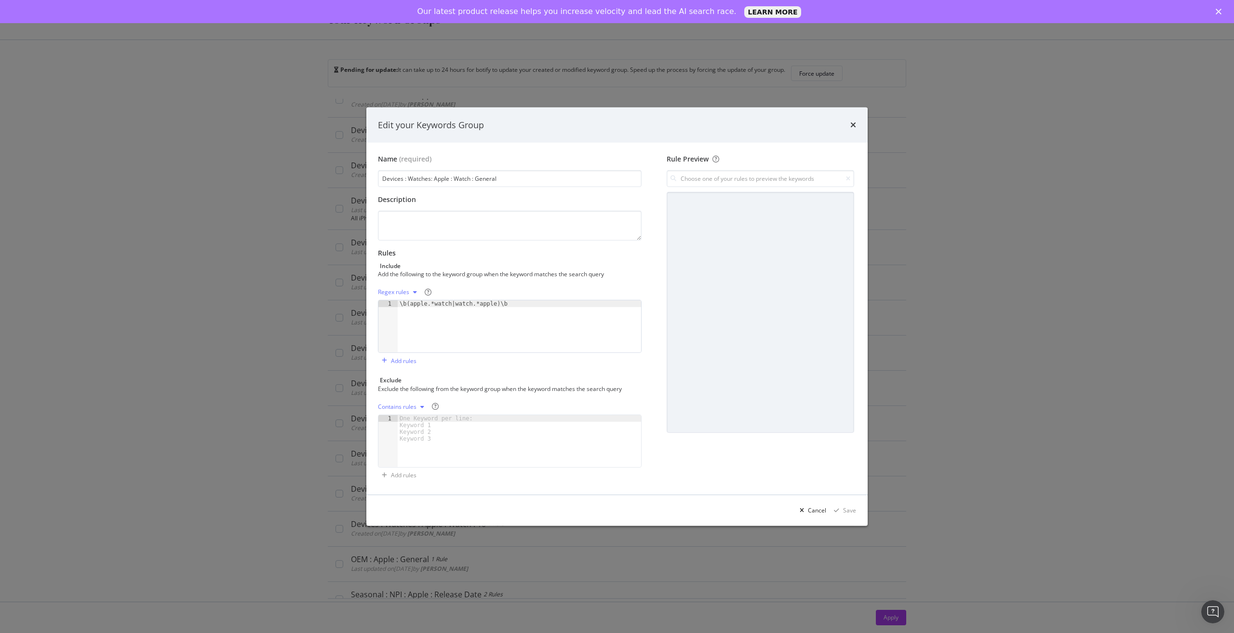
type textarea "\b(apple.*watch|watch.*apple)\b"
drag, startPoint x: 538, startPoint y: 308, endPoint x: 604, endPoint y: 310, distance: 66.5
click at [554, 313] on div "\b(apple.*watch|watch.*apple)\b" at bounding box center [519, 333] width 243 height 66
click at [851, 124] on icon "times" at bounding box center [853, 125] width 6 height 8
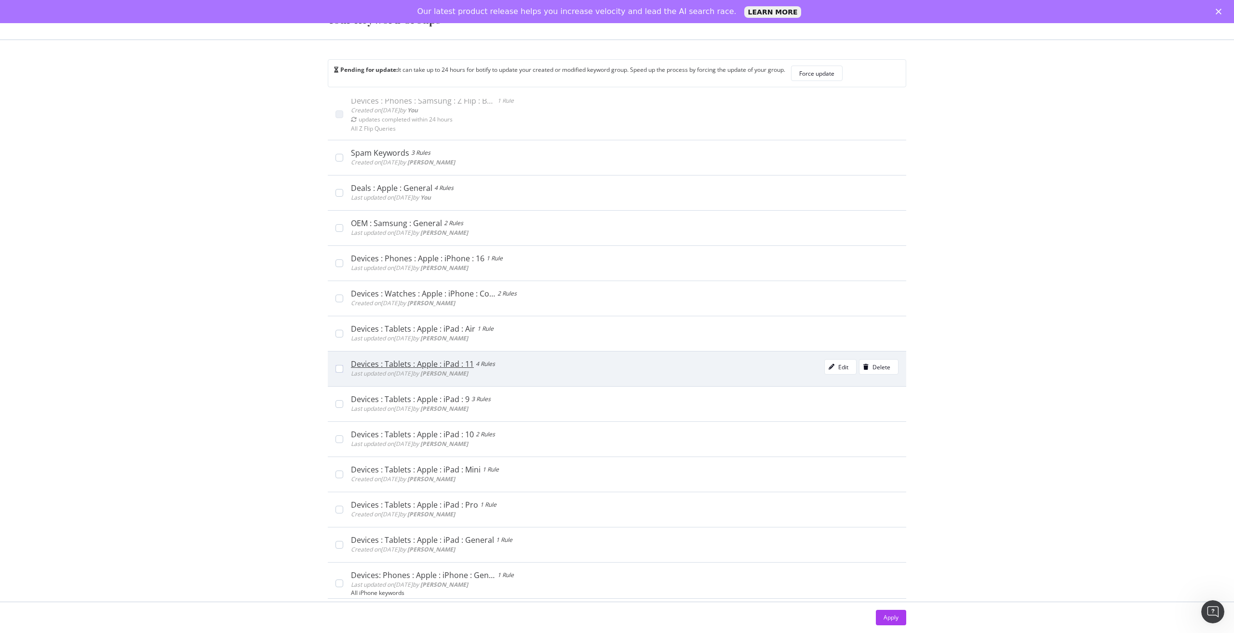
scroll to position [0, 0]
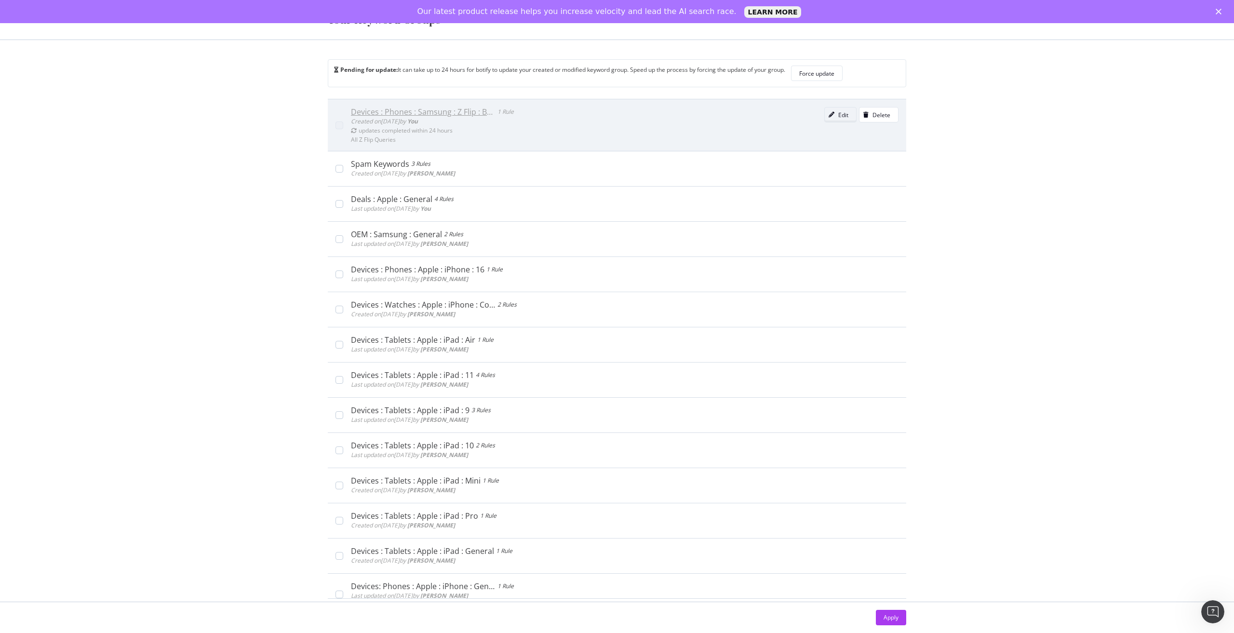
click at [828, 117] on icon "modal" at bounding box center [831, 115] width 6 height 6
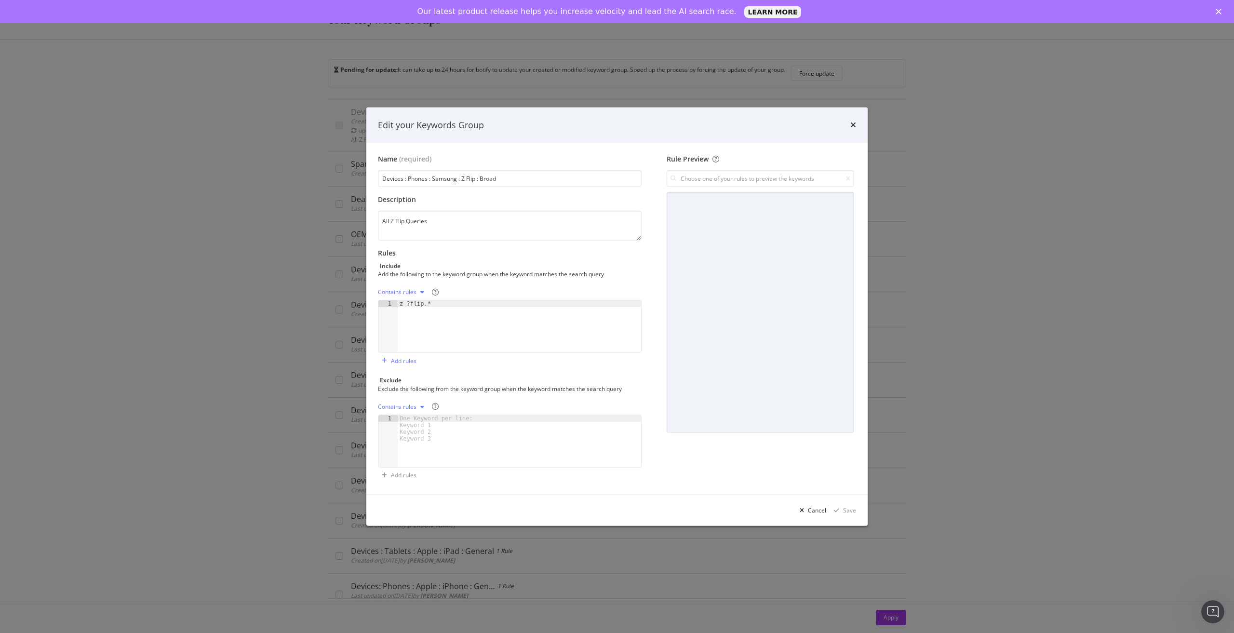
type textarea "z ?flip.*"
click at [488, 308] on div "z ?flip.*" at bounding box center [519, 333] width 243 height 66
click at [808, 508] on div "modal" at bounding box center [802, 510] width 12 height 6
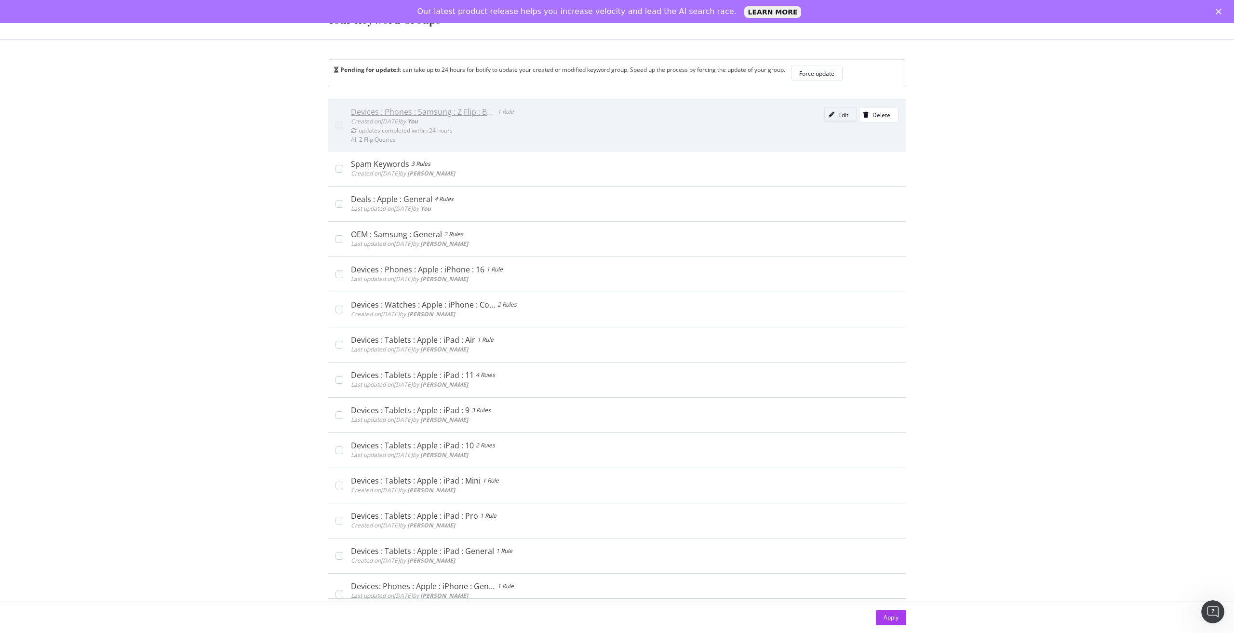
click at [838, 118] on div "Edit" at bounding box center [843, 115] width 10 height 8
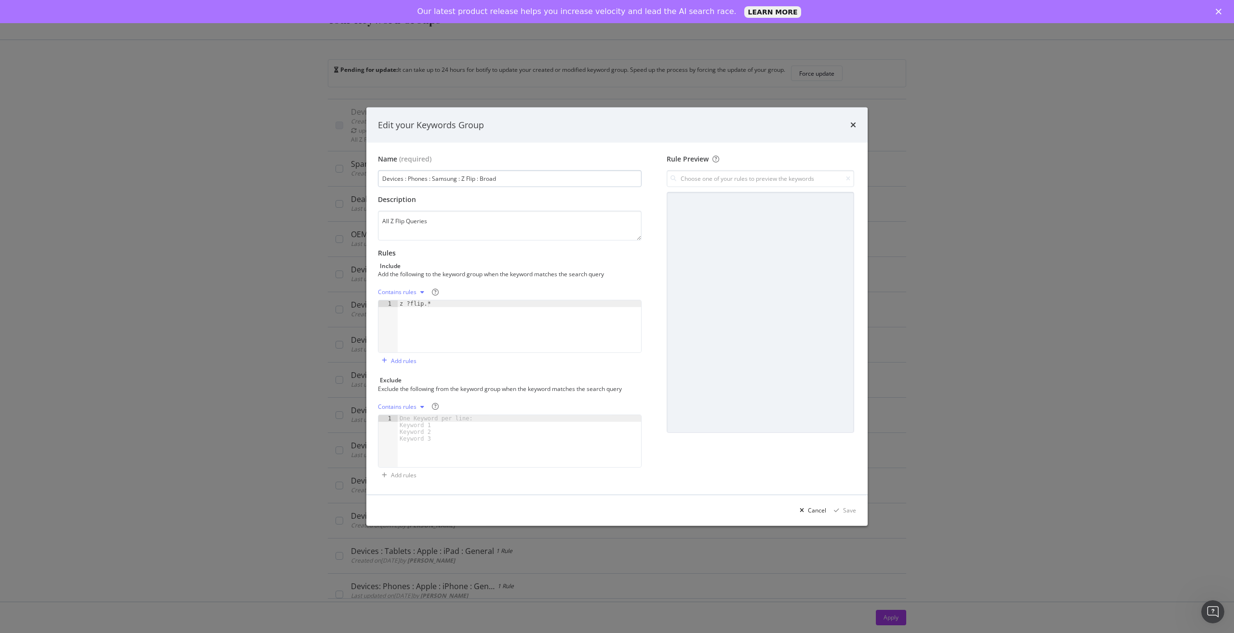
click at [509, 180] on input "Devices : Phones : Samsung : Z Flip : Broad" at bounding box center [510, 178] width 264 height 17
click at [443, 221] on textarea "All Z Flip Queries" at bounding box center [510, 226] width 264 height 30
drag, startPoint x: 806, startPoint y: 507, endPoint x: 784, endPoint y: 501, distance: 22.1
click at [806, 508] on div "modal" at bounding box center [802, 510] width 12 height 6
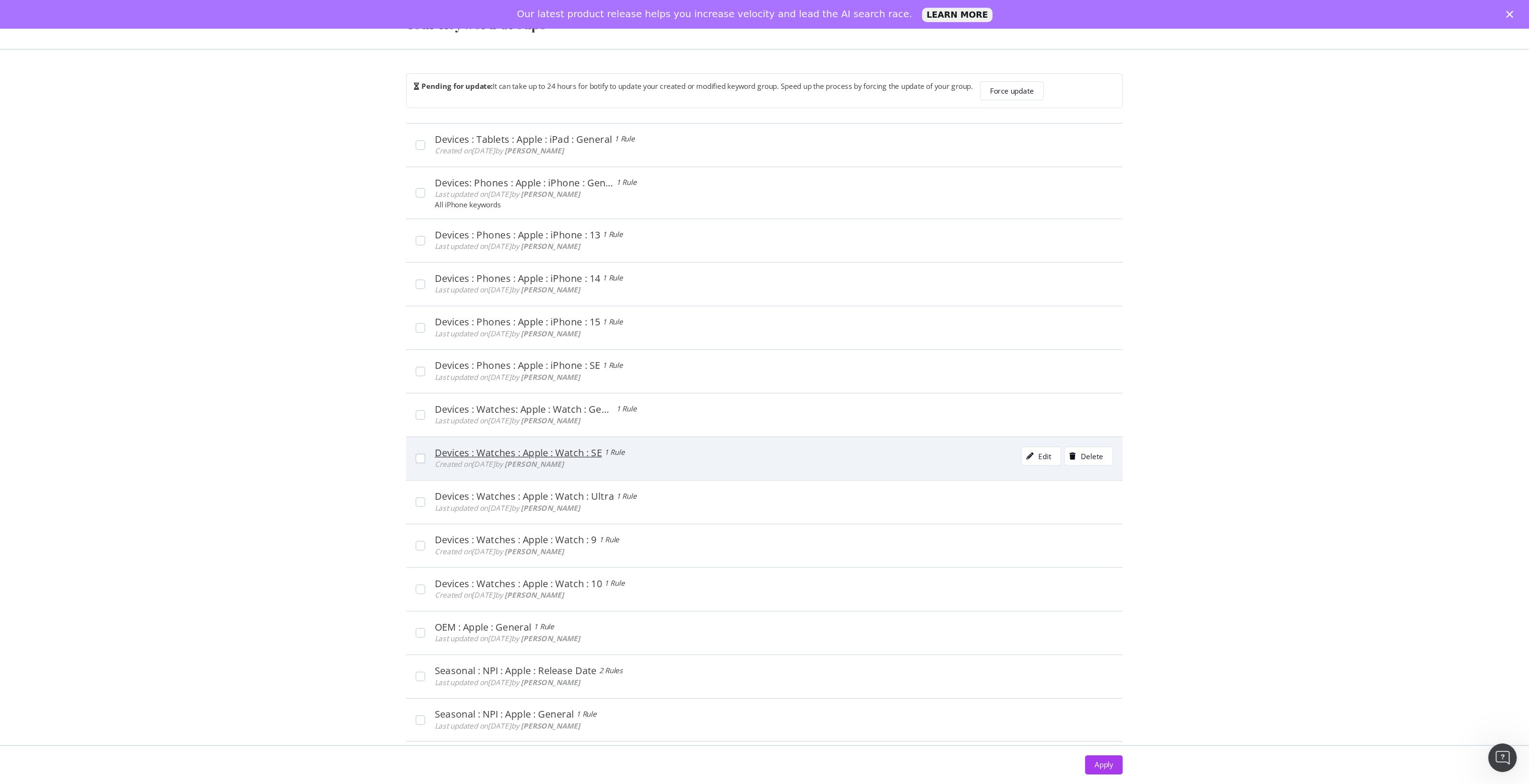
scroll to position [430, 0]
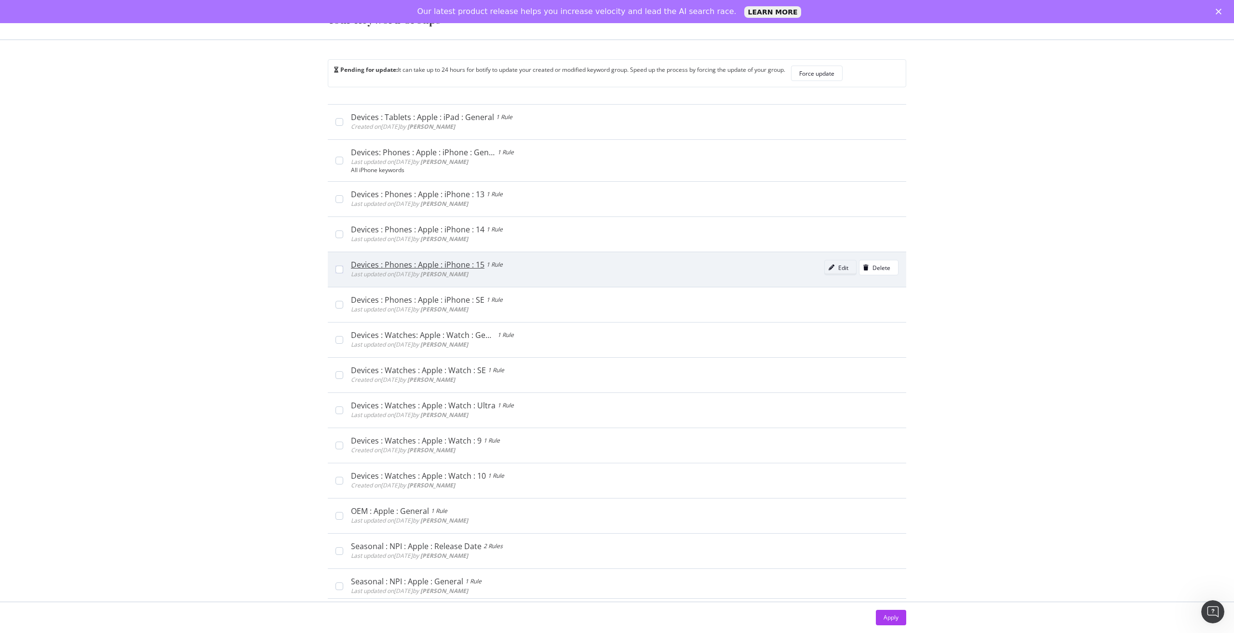
click at [824, 273] on div "Edit" at bounding box center [836, 267] width 24 height 13
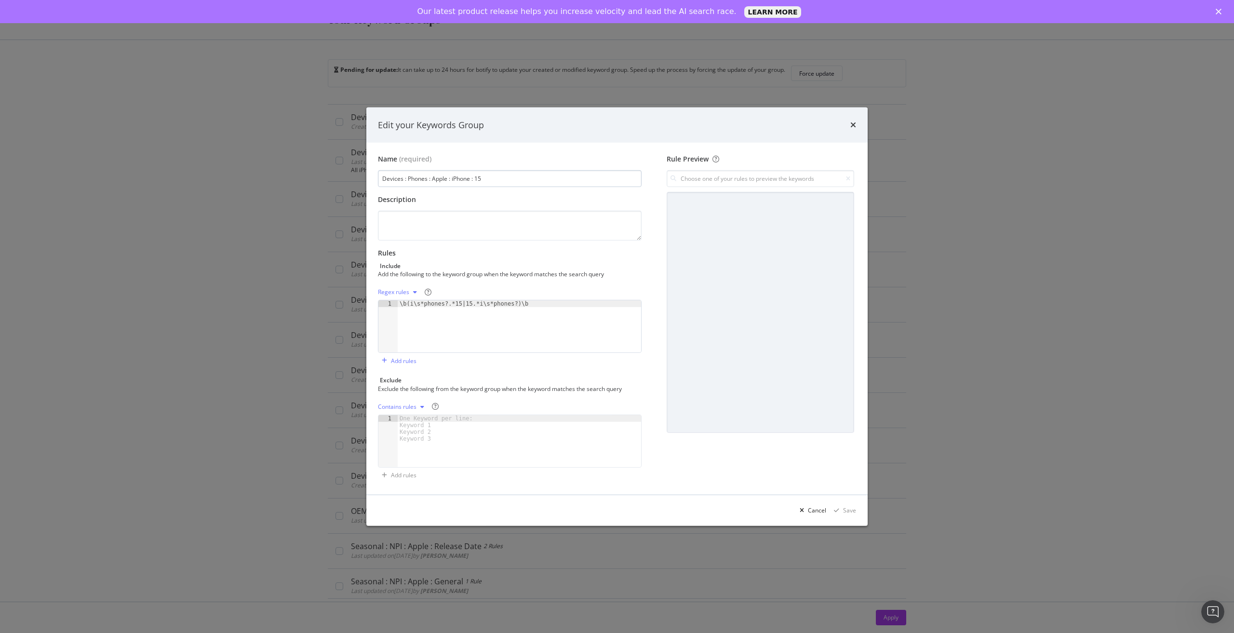
click at [490, 181] on input "Devices : Phones : Apple : iPhone : 15" at bounding box center [510, 178] width 264 height 17
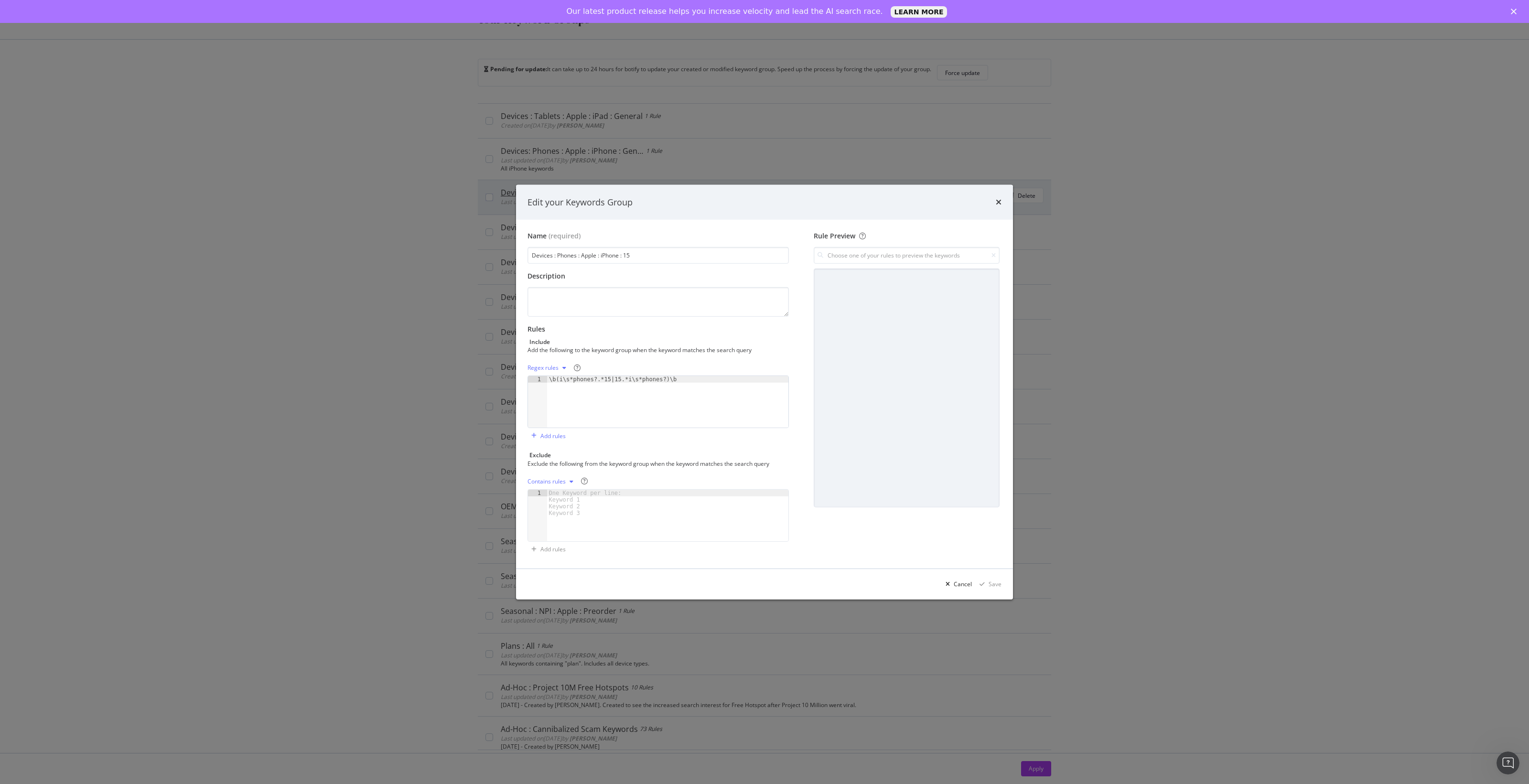
click at [998, 199] on icon "times" at bounding box center [999, 202] width 6 height 8
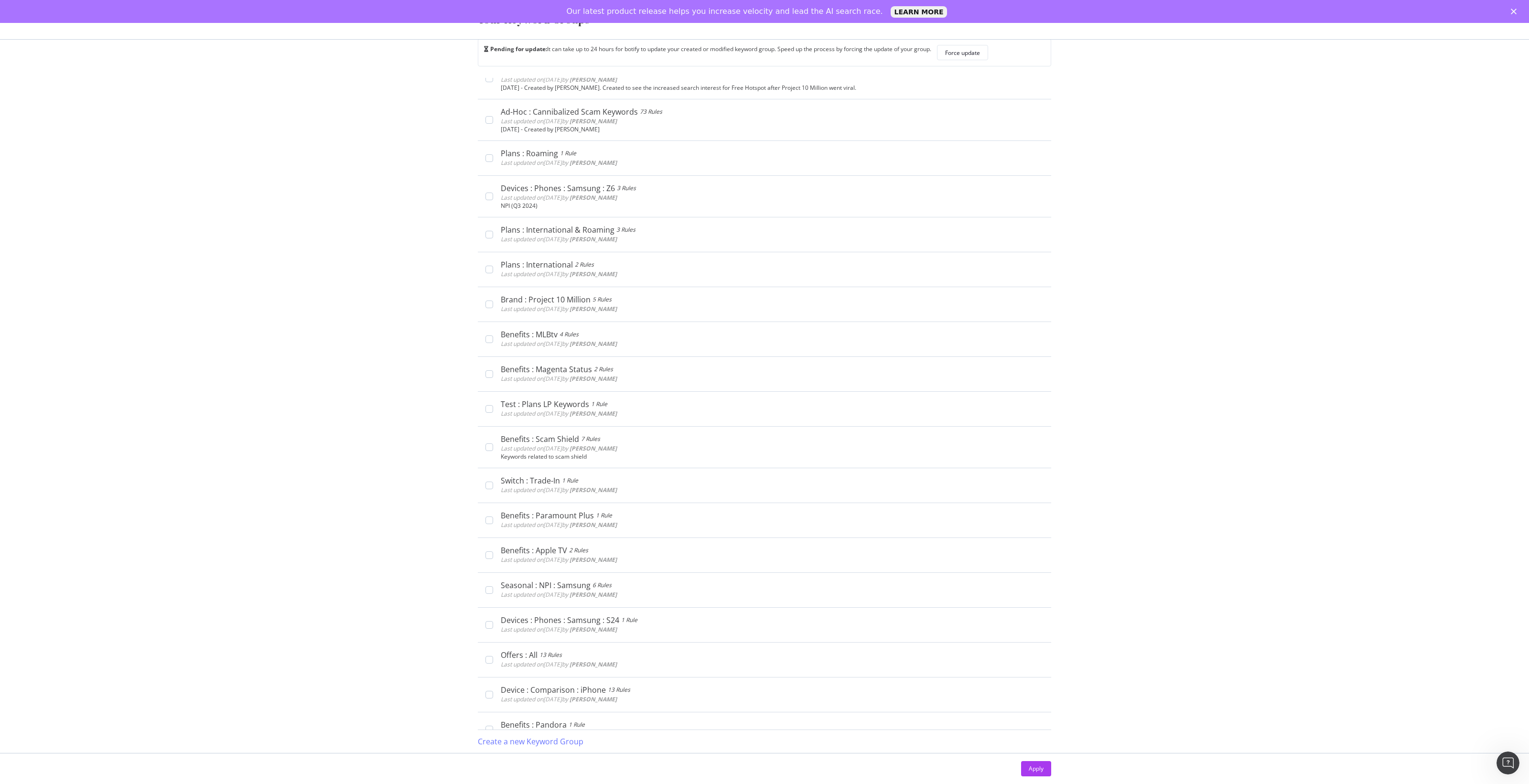
scroll to position [1412, 0]
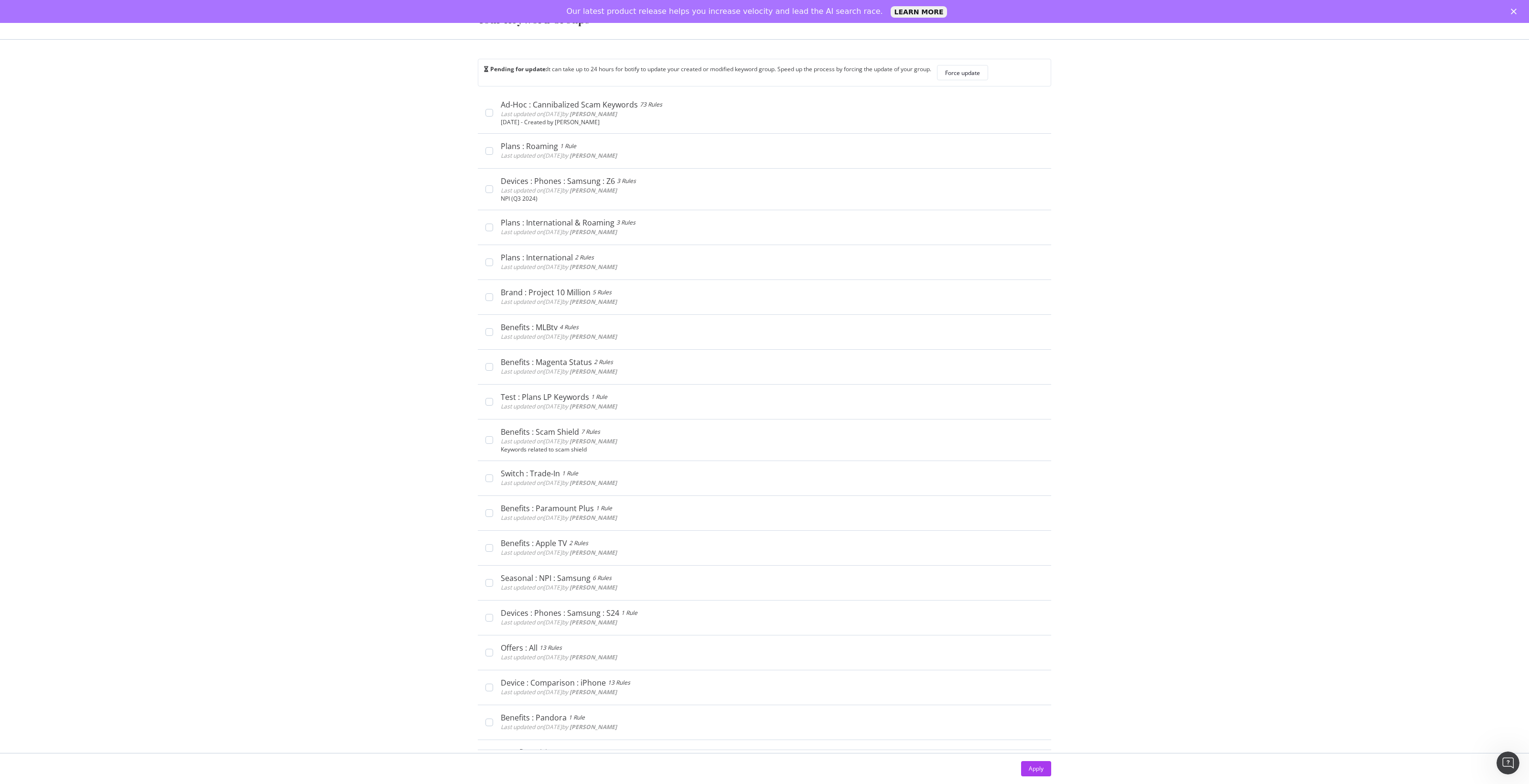
click at [1103, 253] on div "Your Keyword Groups Pending for update: It can take up to 24 hours for botify t…" at bounding box center [764, 392] width 1529 height 784
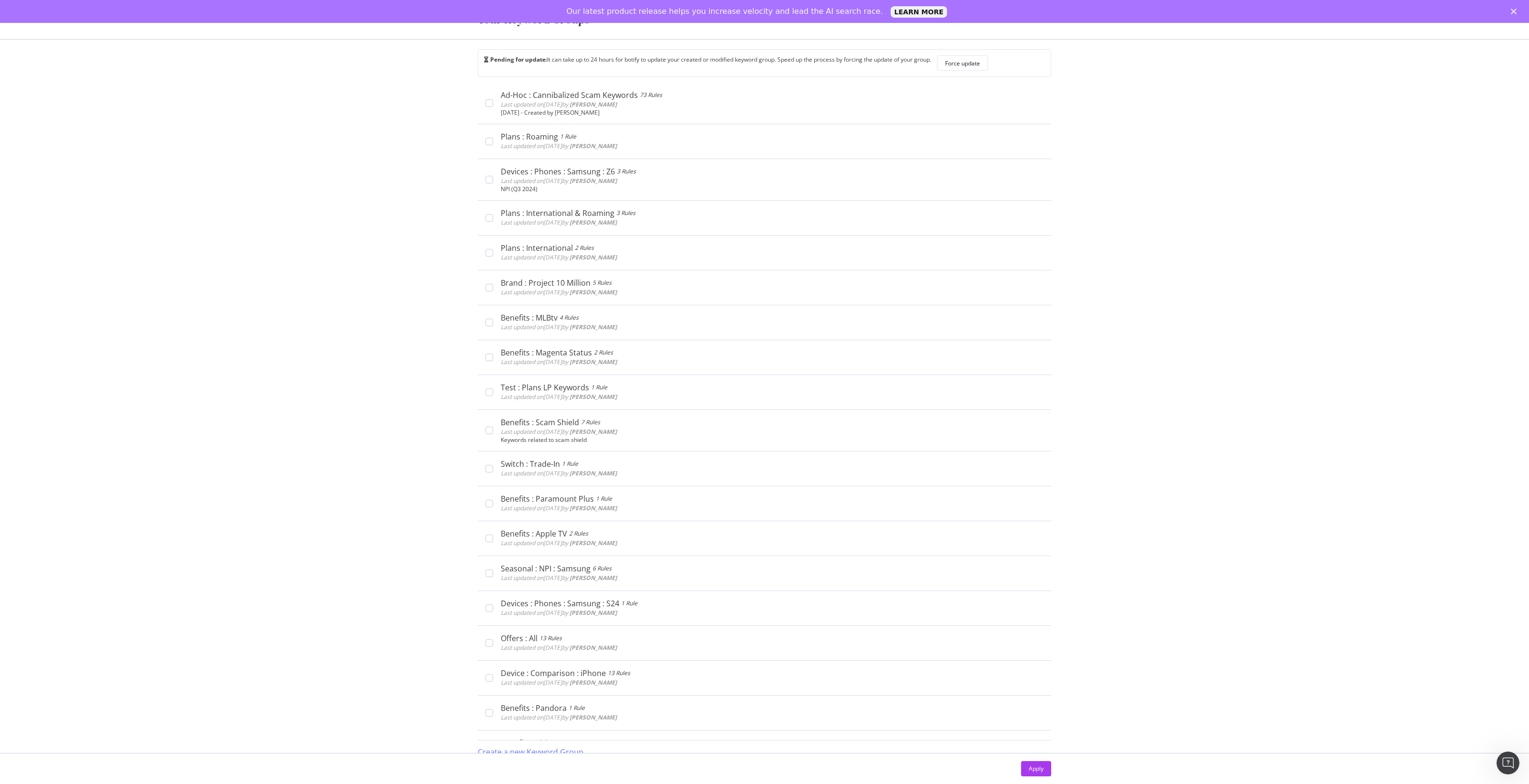
scroll to position [20, 0]
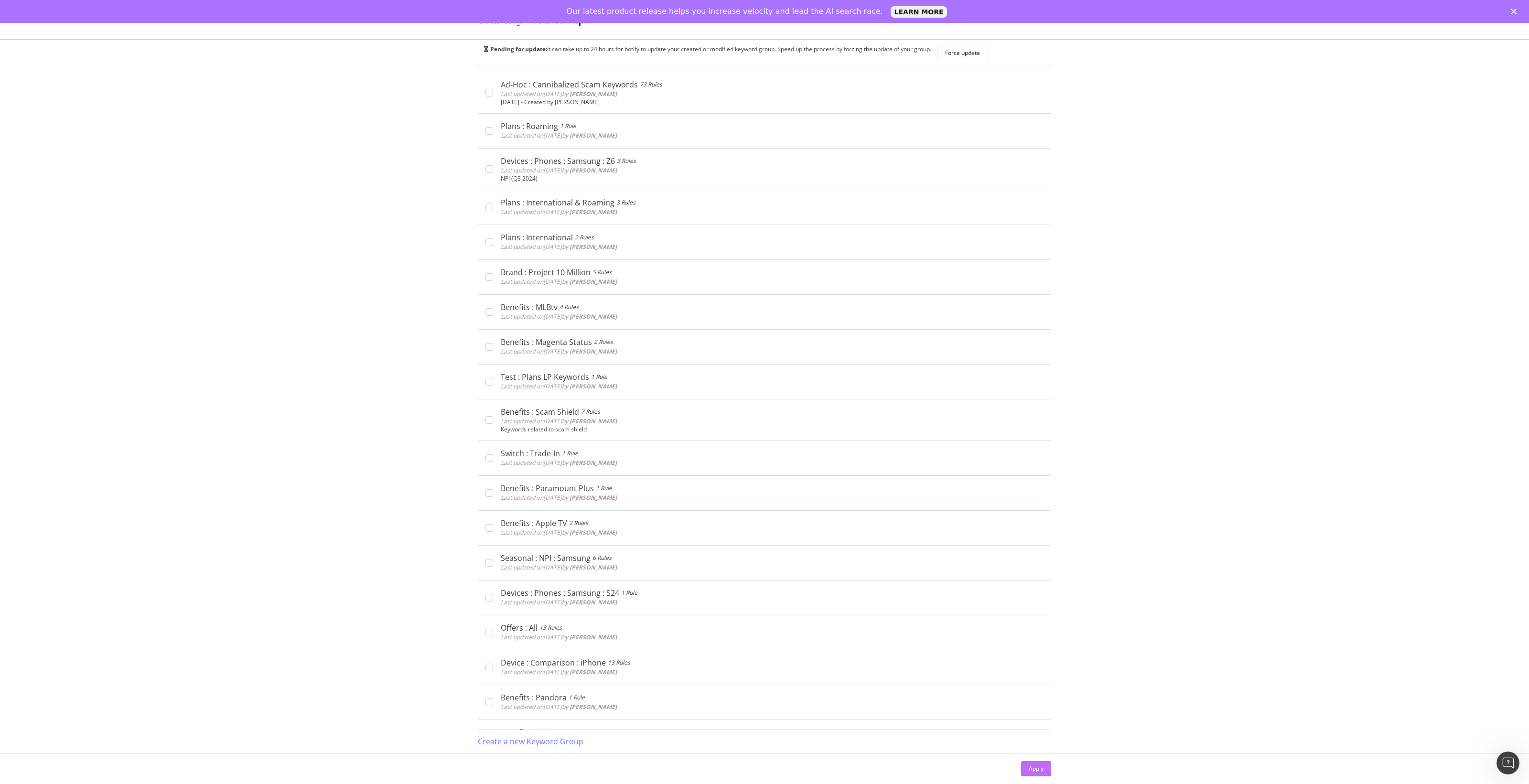
click at [1032, 626] on div "Apply" at bounding box center [1035, 768] width 15 height 14
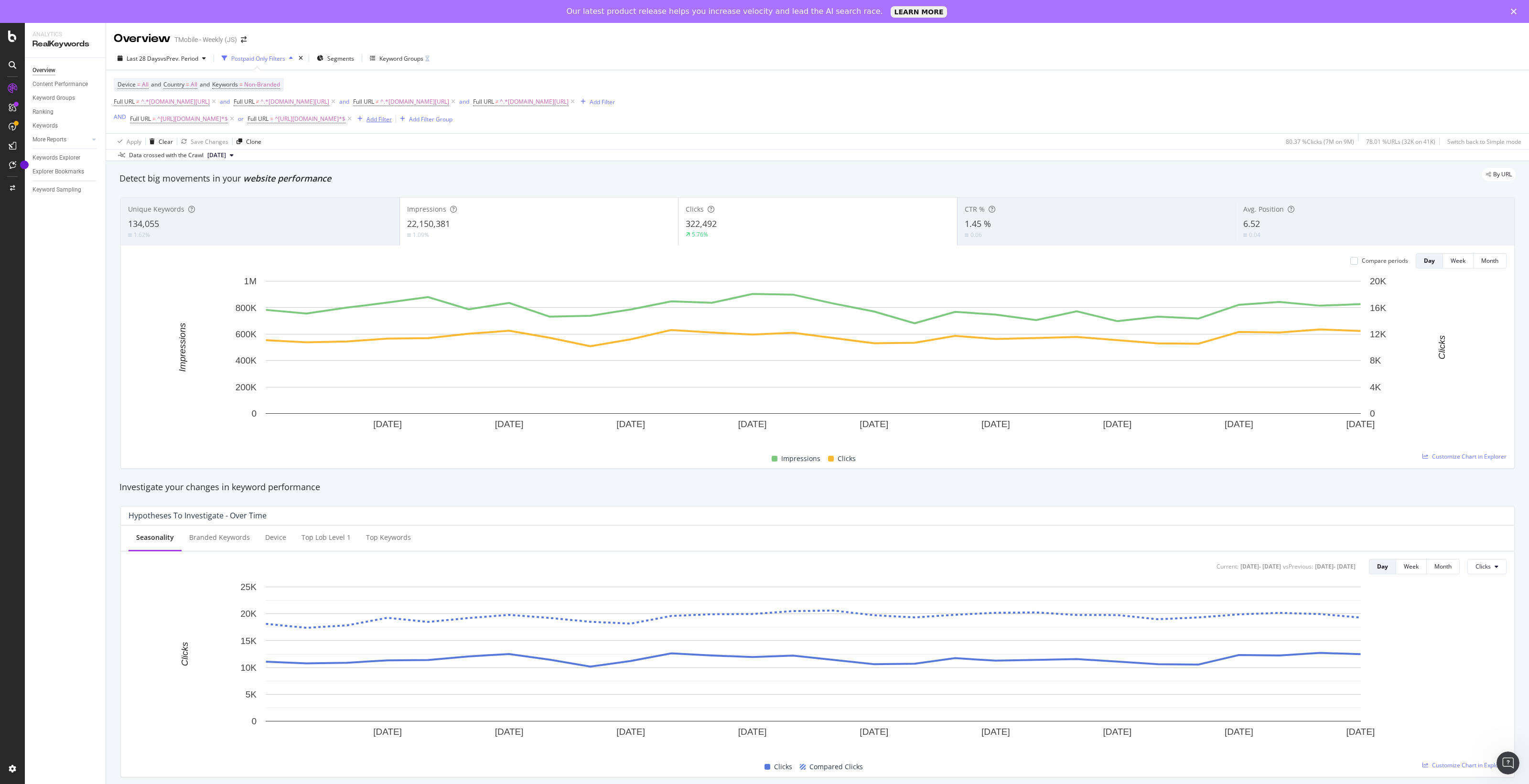
click at [392, 120] on div "Add Filter" at bounding box center [380, 119] width 26 height 8
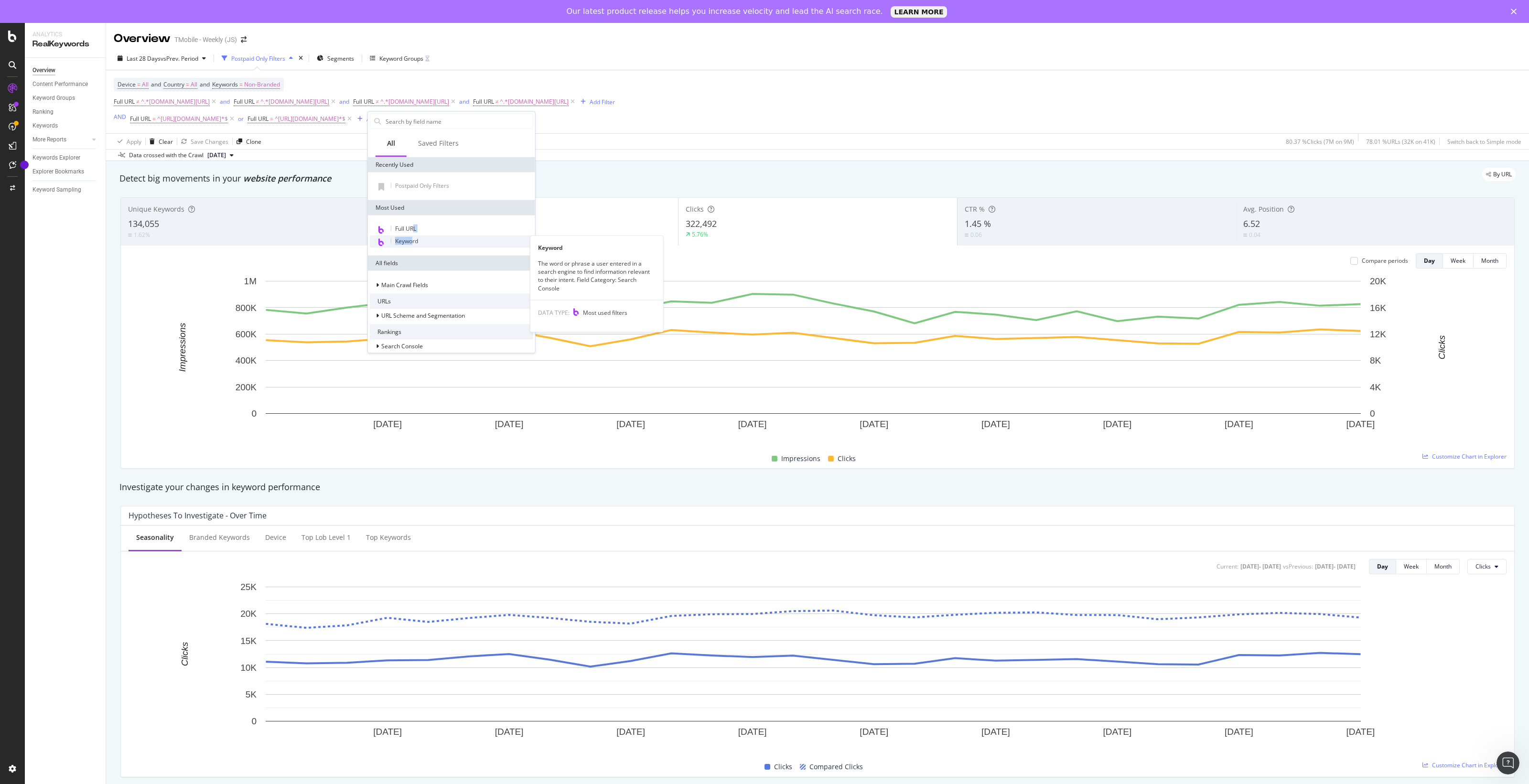
drag, startPoint x: 413, startPoint y: 233, endPoint x: 412, endPoint y: 245, distance: 12.0
click at [412, 245] on div "Full URL Keyword Keyword The word or phrase a user entered in a search engine t…" at bounding box center [451, 235] width 164 height 25
click at [412, 242] on span "Keyword" at bounding box center [406, 241] width 23 height 8
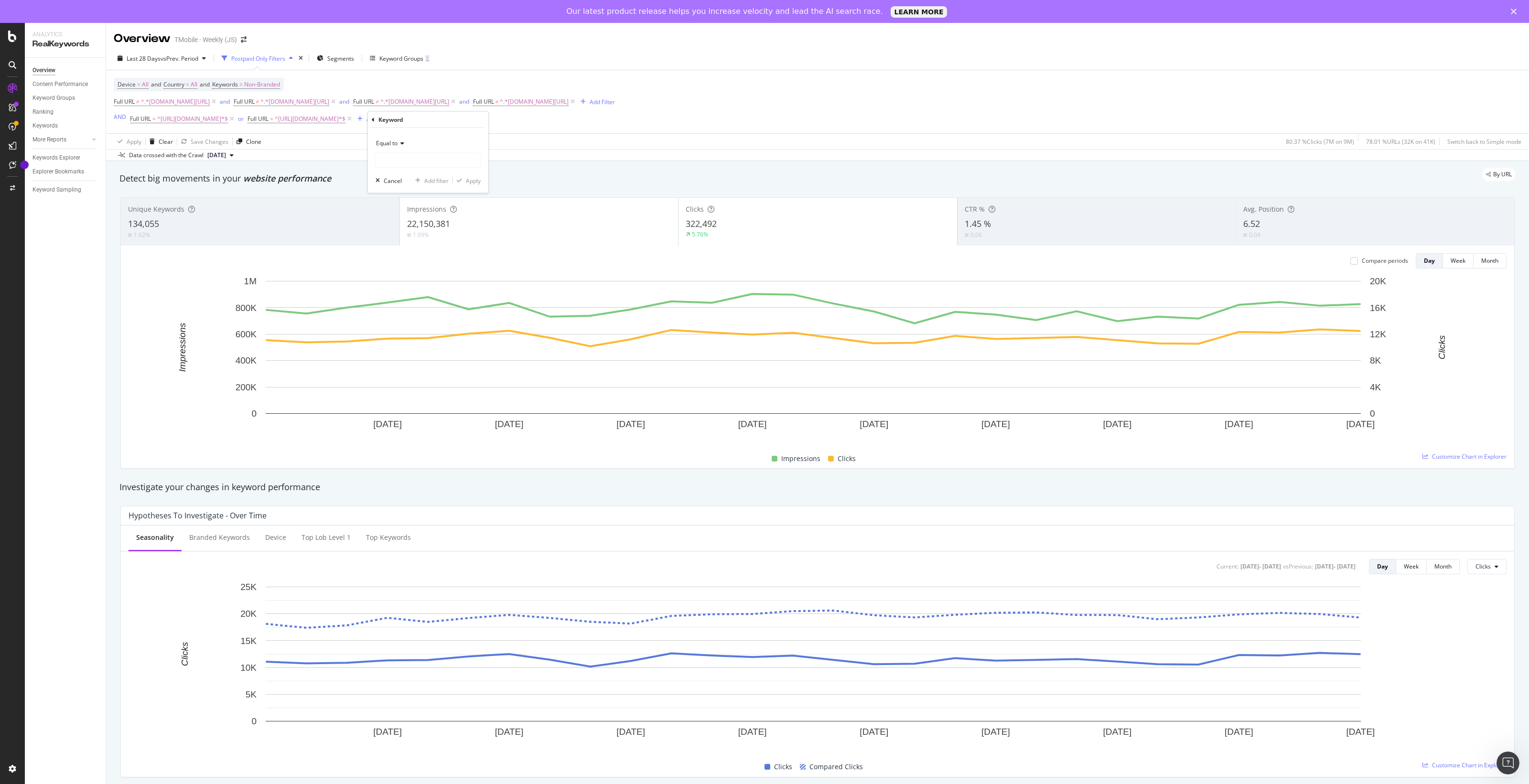
click at [401, 147] on div "Equal to" at bounding box center [428, 143] width 105 height 15
click at [392, 120] on div "Add Filter" at bounding box center [380, 119] width 26 height 8
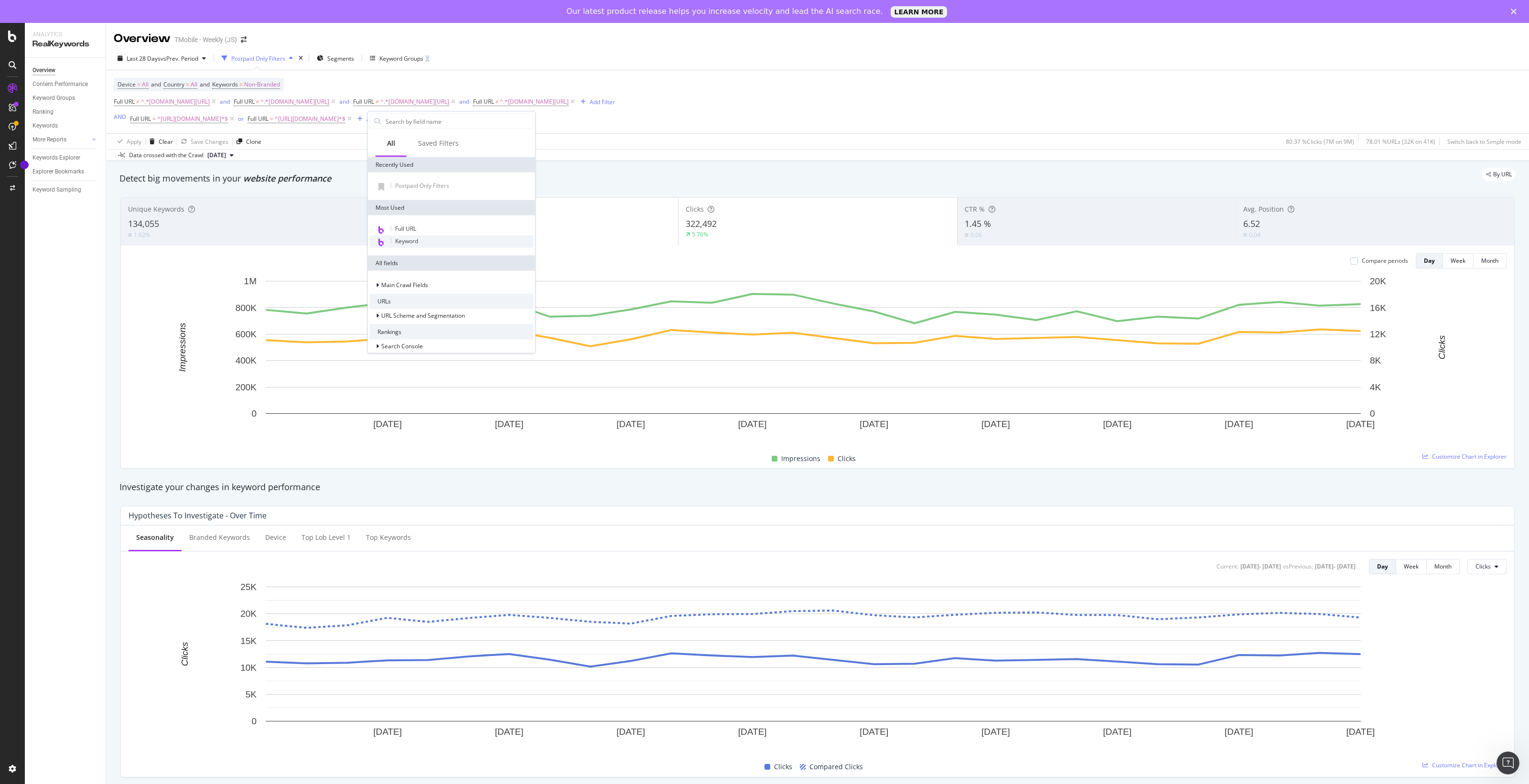
click at [417, 240] on span "Keyword" at bounding box center [406, 241] width 23 height 8
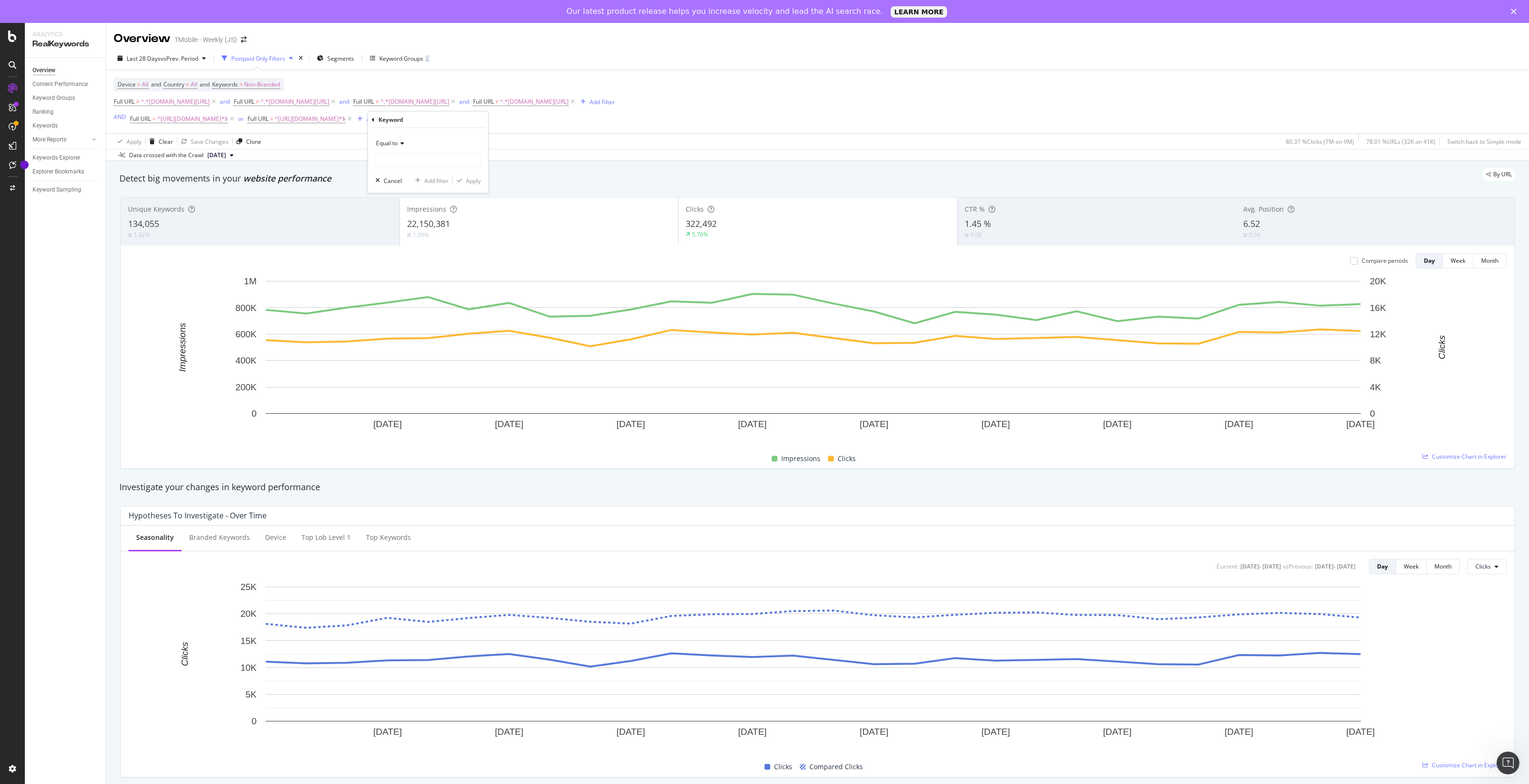
click at [398, 146] on icon at bounding box center [401, 144] width 7 height 6
click at [423, 266] on div "Matches regex" at bounding box center [428, 262] width 102 height 13
click at [417, 163] on input "text" at bounding box center [427, 160] width 104 height 15
paste input "Devices : Phones : Apple : iPhone : 15"
click at [421, 162] on input "Devices : Phones : Apple : iPhone : 15" at bounding box center [420, 160] width 90 height 15
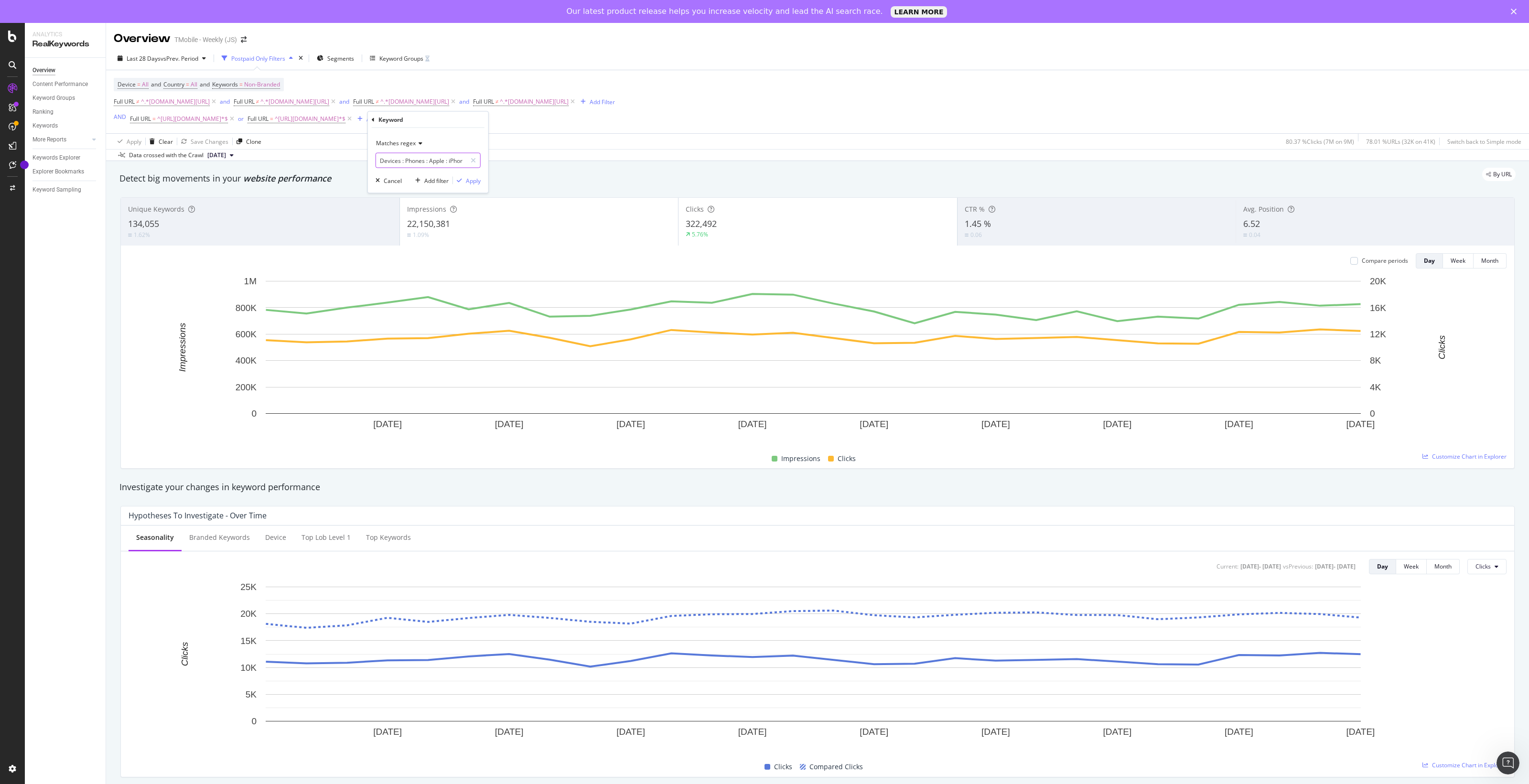
paste input "z ?flip.*"
type input "z ?flip.*"
click at [469, 181] on div "Apply" at bounding box center [473, 180] width 15 height 8
click at [176, 58] on span "vs Prev. Period" at bounding box center [179, 58] width 38 height 8
click at [153, 168] on input "[DATE]" at bounding box center [147, 164] width 39 height 13
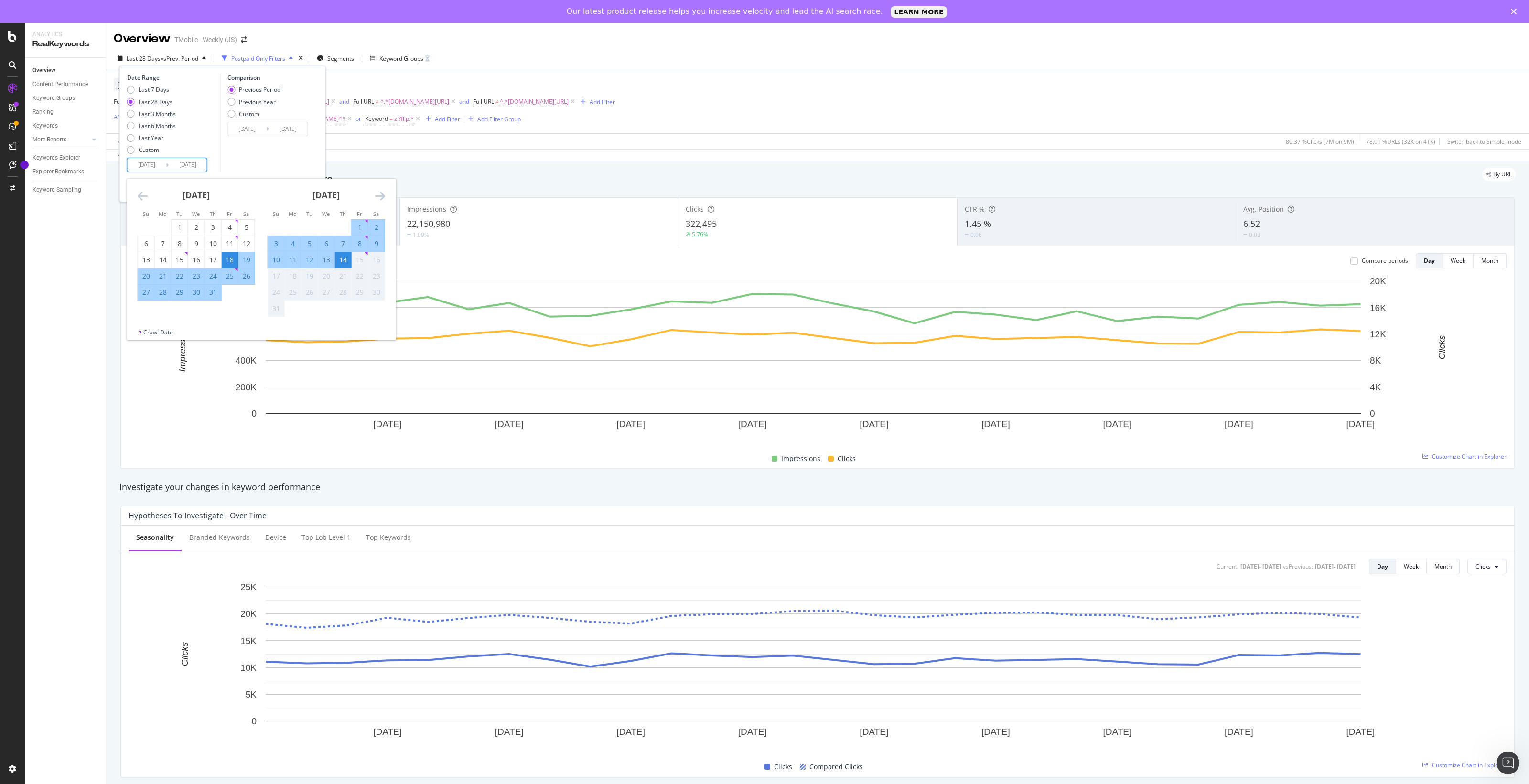
click at [140, 195] on icon "Move backward to switch to the previous month." at bounding box center [143, 196] width 10 height 12
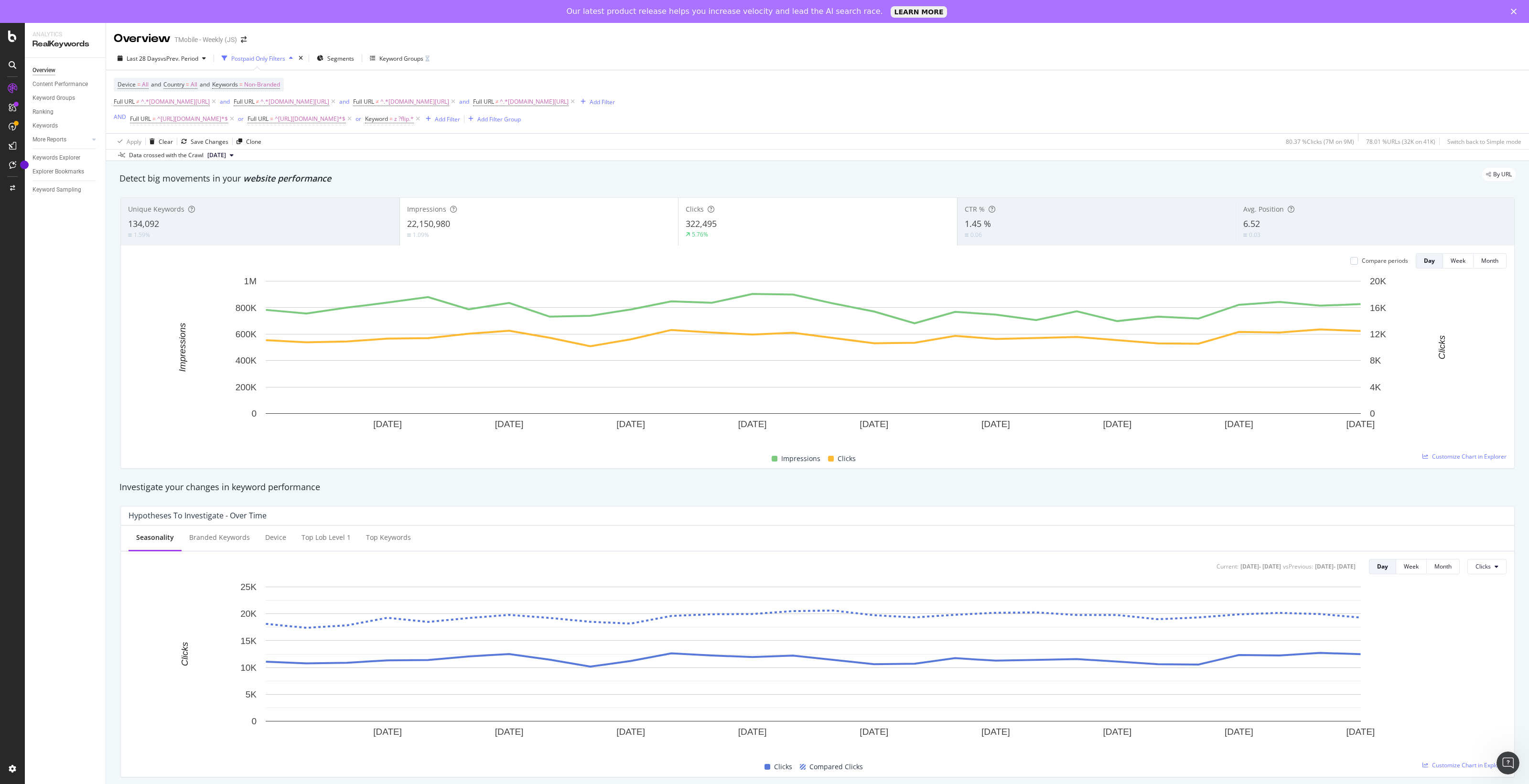
drag, startPoint x: 988, startPoint y: 124, endPoint x: 866, endPoint y: 124, distance: 122.0
click at [988, 123] on div "Device = All and Country = All and Keywords = Non-Branded Full URL ≠ ^.*[DOMAIN…" at bounding box center [818, 102] width 1408 height 63
click at [457, 120] on div "Add Filter" at bounding box center [447, 119] width 26 height 8
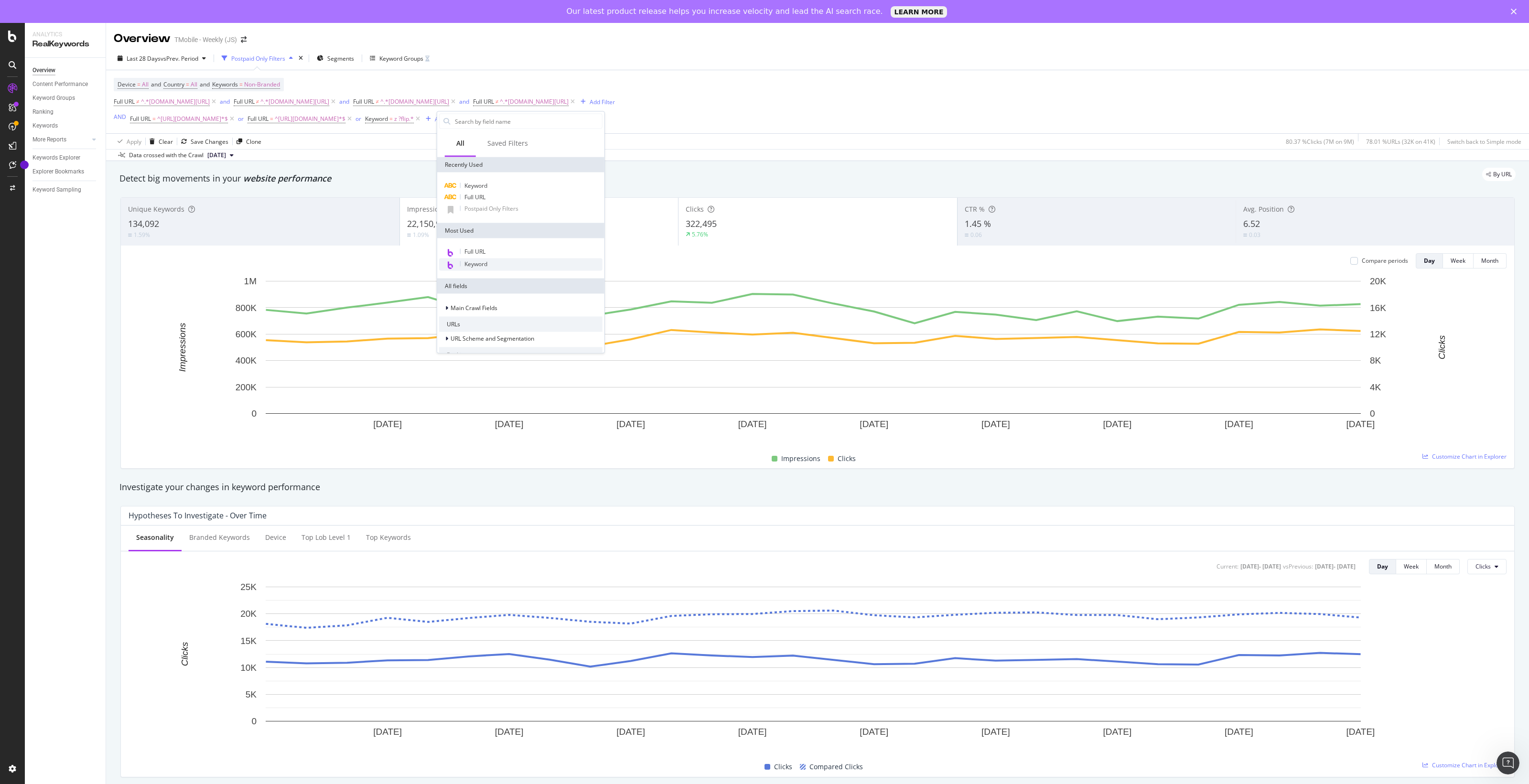
click at [512, 264] on div "Keyword" at bounding box center [521, 265] width 164 height 13
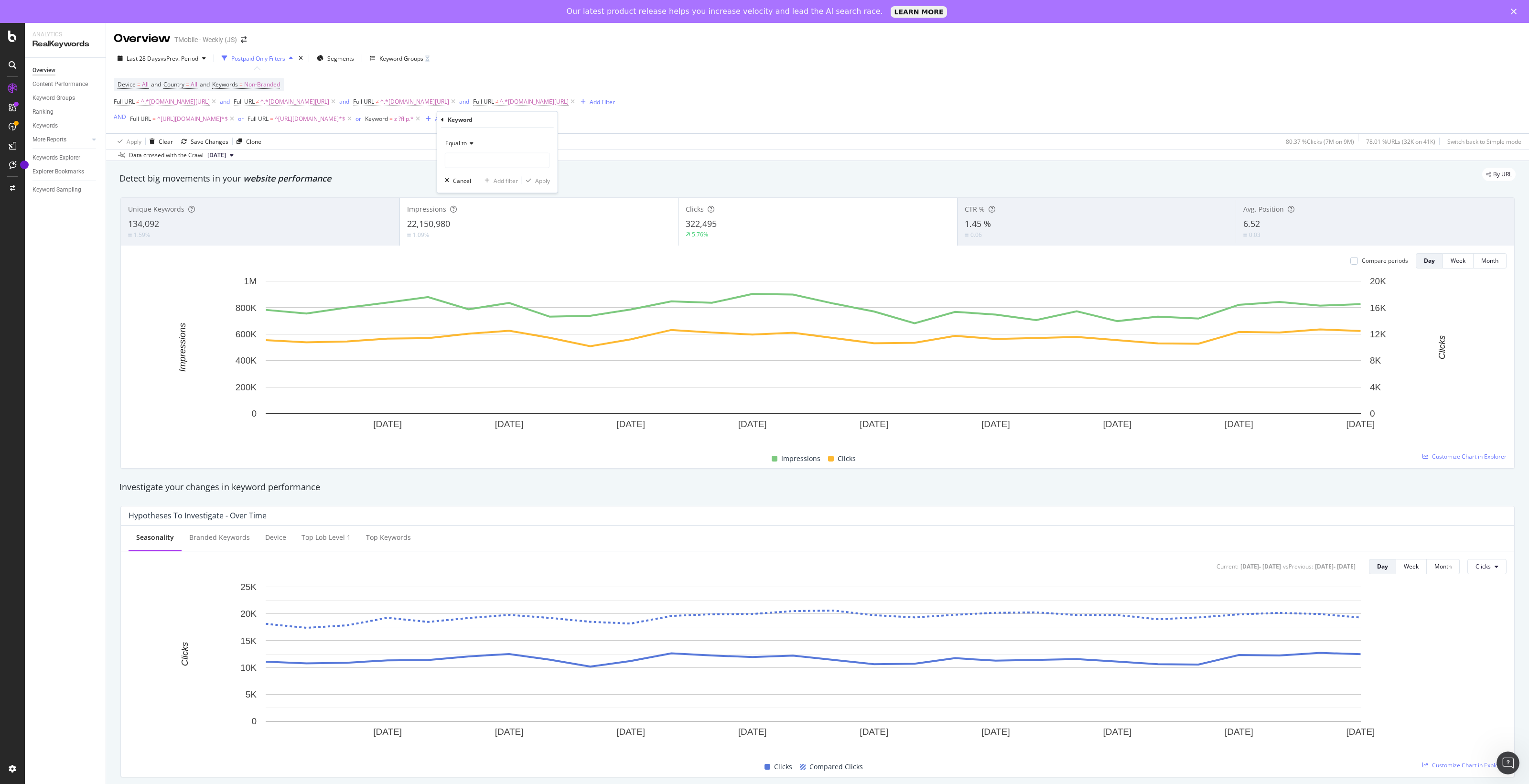
click at [464, 146] on span "Equal to" at bounding box center [456, 143] width 22 height 8
click at [498, 233] on div "Contains" at bounding box center [498, 237] width 102 height 13
click at [490, 161] on input "text" at bounding box center [497, 160] width 104 height 15
type input "7"
click at [543, 180] on div "Apply" at bounding box center [542, 180] width 15 height 8
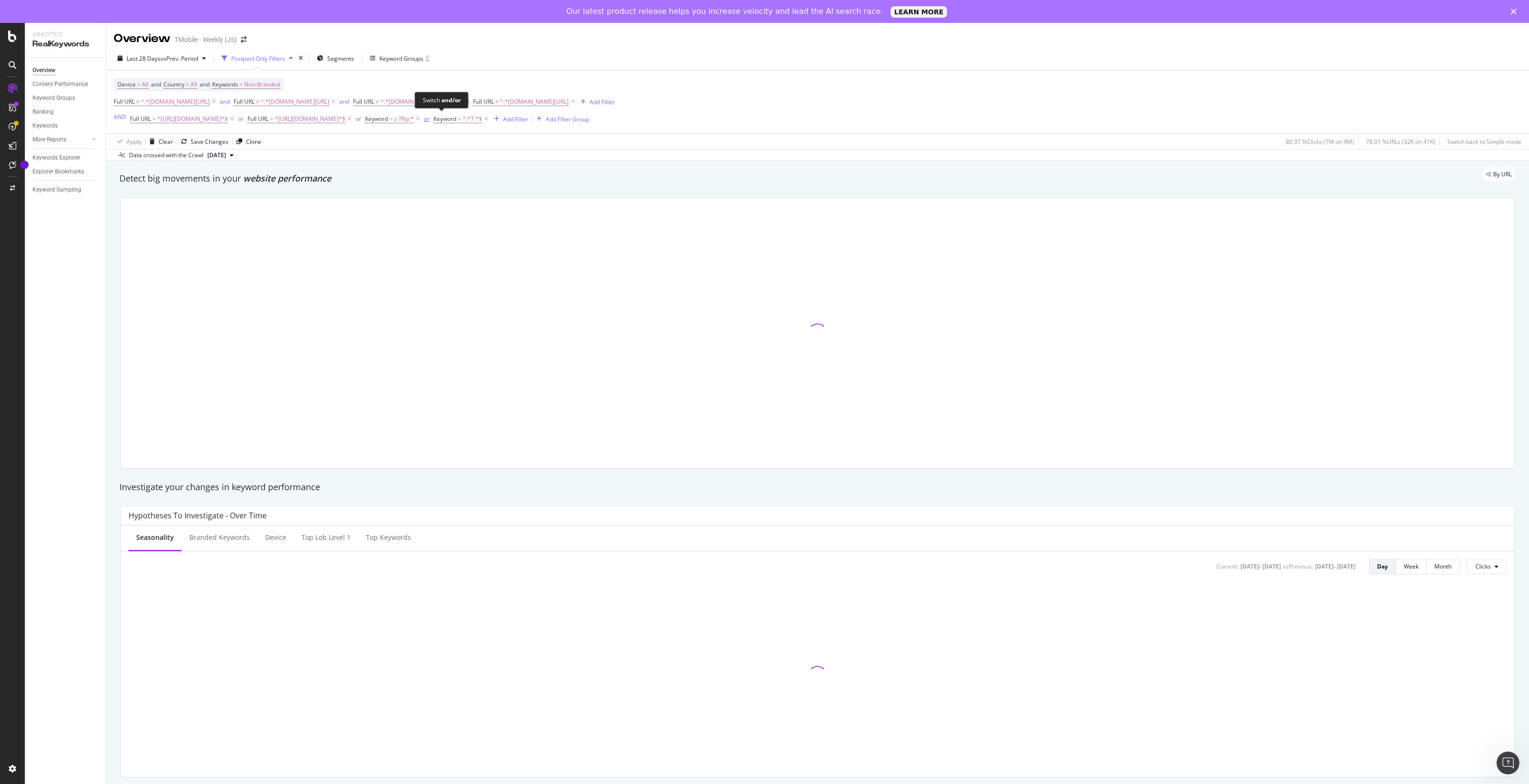
click at [429, 119] on div "or" at bounding box center [426, 119] width 6 height 8
click at [442, 120] on div "and" at bounding box center [437, 119] width 10 height 8
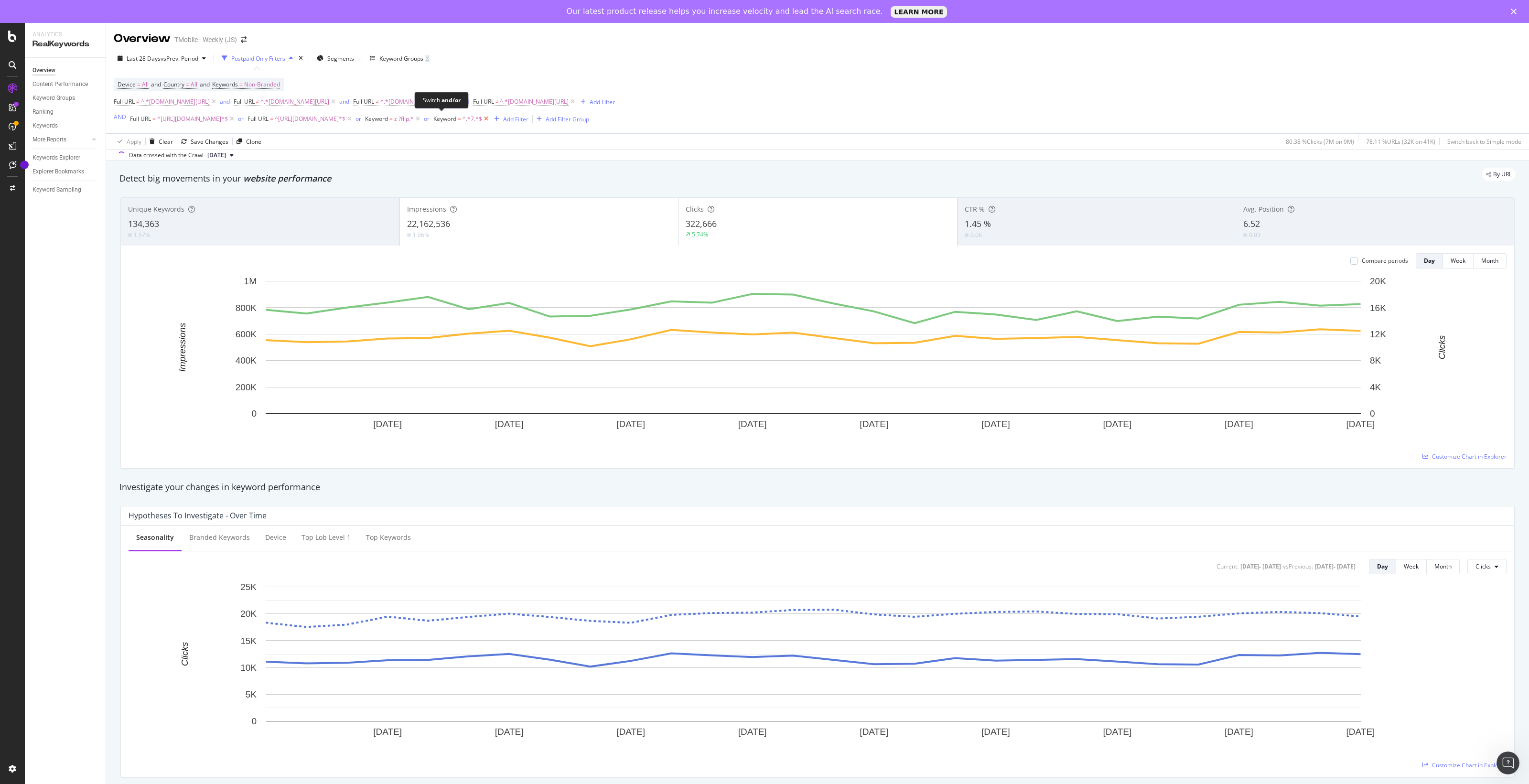
click at [490, 118] on icon at bounding box center [486, 119] width 8 height 10
click at [421, 118] on icon at bounding box center [417, 119] width 8 height 10
click at [391, 120] on div "Add Filter" at bounding box center [380, 119] width 26 height 8
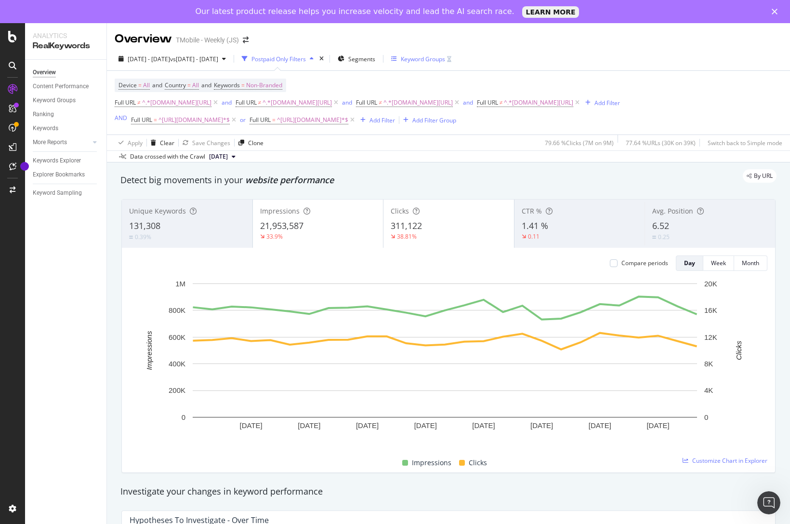
click at [445, 56] on div "Keyword Groups" at bounding box center [423, 59] width 44 height 8
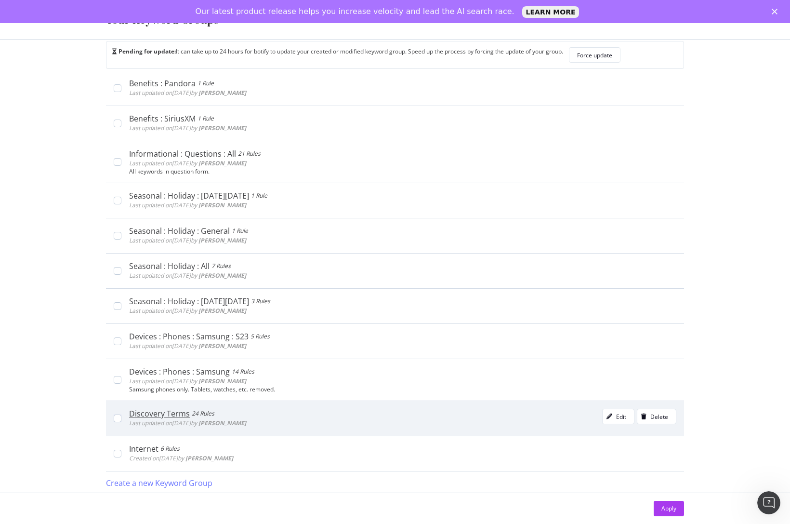
scroll to position [20, 0]
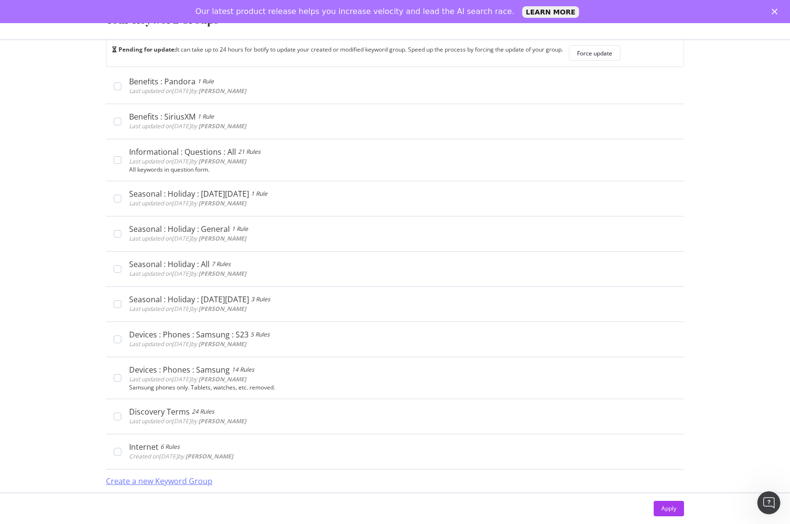
click at [178, 480] on div "Create a new Keyword Group" at bounding box center [159, 481] width 106 height 11
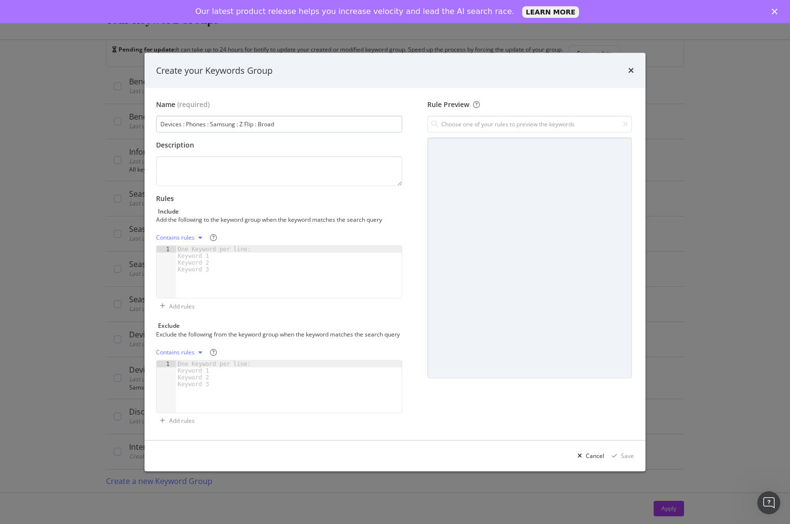
click at [249, 120] on input "Devices : Phones : Samsung : Z Flip : Broad" at bounding box center [279, 124] width 246 height 17
click at [273, 121] on input "Devices : Phones : Samsung : Z Fold: Broad" at bounding box center [279, 124] width 246 height 17
type input "Devices : Phones : Samsung : Z Fold: All"
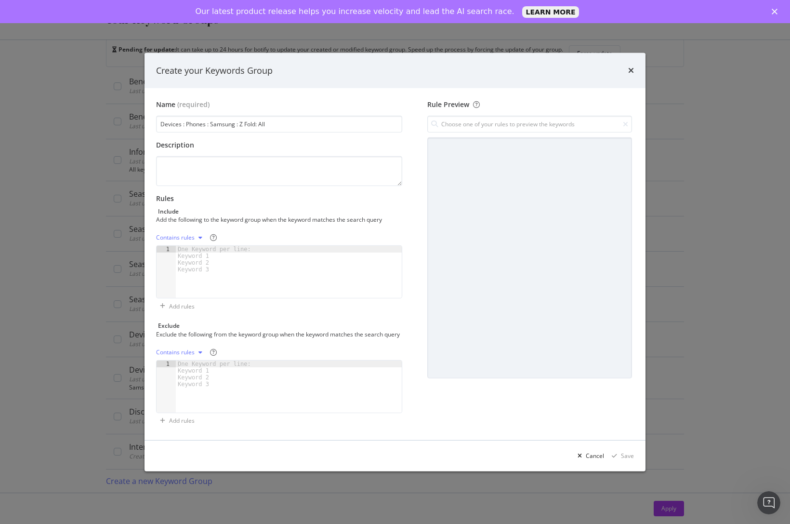
click at [302, 247] on div "modal" at bounding box center [289, 279] width 226 height 66
click at [216, 250] on div "One Keyword per line: Keyword 1 Keyword 2 Keyword 3" at bounding box center [216, 259] width 80 height 27
paste textarea "z ?fold.*"
type textarea "z ?fold.*"
click at [245, 162] on textarea "modal" at bounding box center [279, 171] width 246 height 30
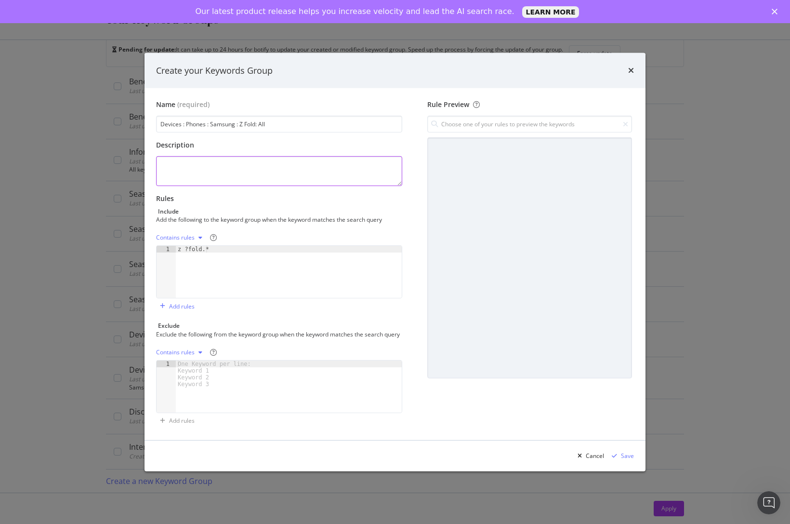
click at [199, 158] on textarea "modal" at bounding box center [279, 171] width 246 height 30
paste textarea "All Z Flip Queries"
click at [177, 162] on textarea "All Z Flip Queries" at bounding box center [279, 171] width 246 height 30
type textarea "All Z Fold Queries"
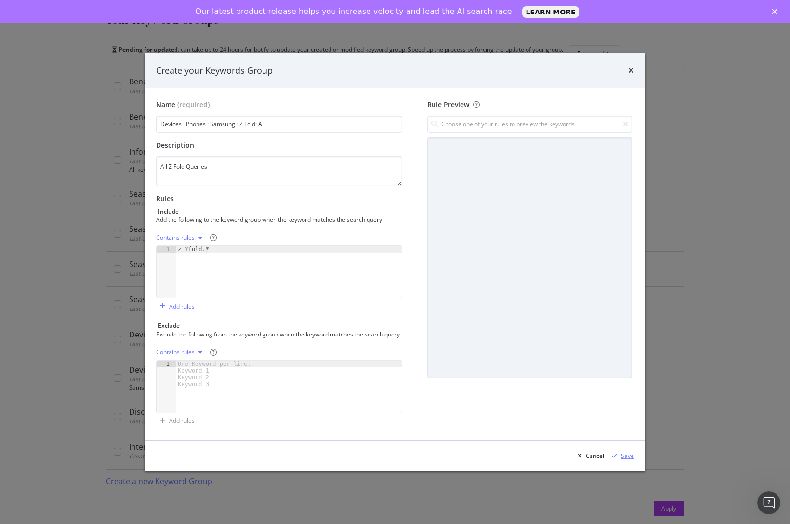
click at [623, 458] on div "Save" at bounding box center [627, 456] width 13 height 8
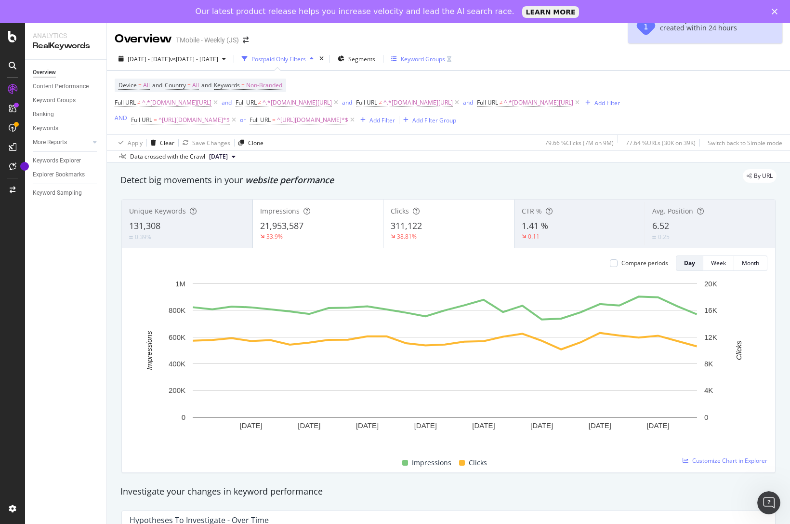
click at [445, 58] on div "Keyword Groups" at bounding box center [423, 59] width 44 height 8
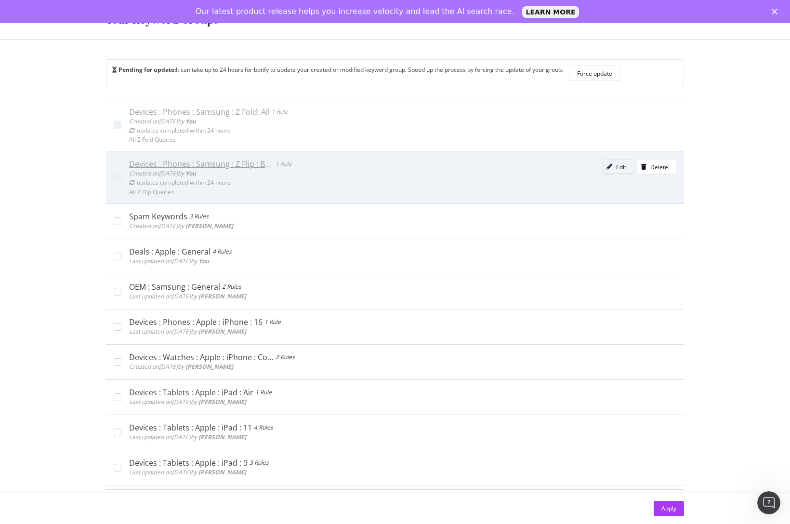
click at [607, 166] on icon "modal" at bounding box center [610, 167] width 6 height 6
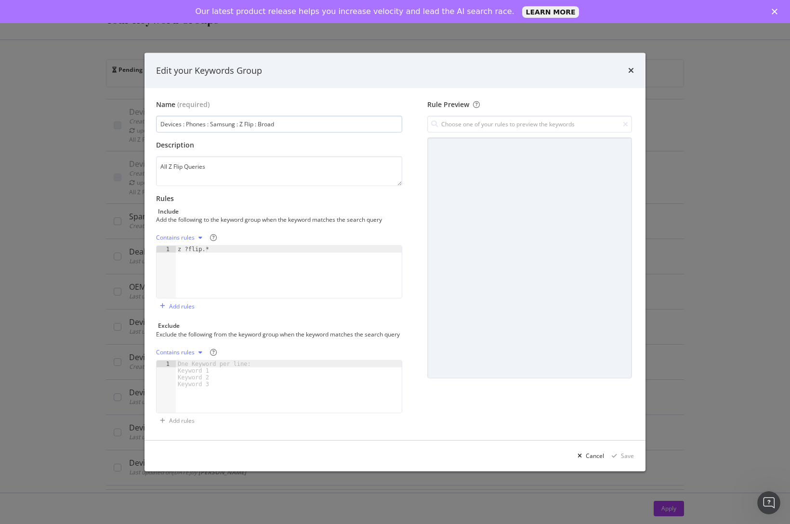
click at [274, 122] on input "Devices : Phones : Samsung : Z Flip : Broad" at bounding box center [279, 124] width 246 height 17
click at [264, 122] on input "Devices : Phones : Samsung : Z Flip : Broad" at bounding box center [279, 124] width 246 height 17
type input "Devices : Phones : Samsung : Z Flip : All"
click at [629, 458] on div "Save" at bounding box center [627, 456] width 13 height 8
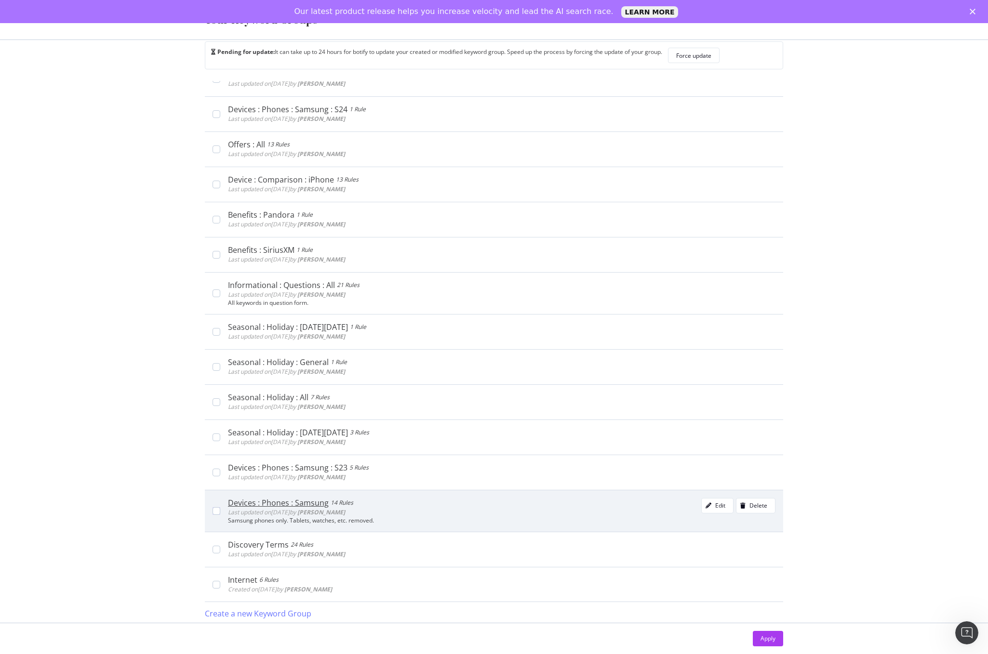
scroll to position [20, 0]
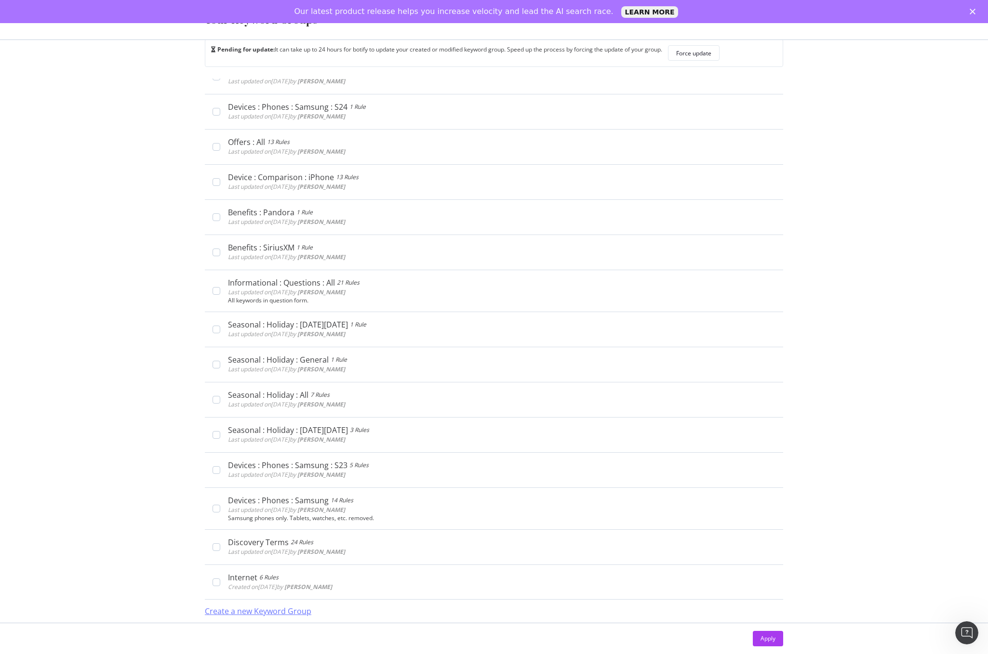
click at [276, 611] on div "Create a new Keyword Group" at bounding box center [258, 611] width 106 height 11
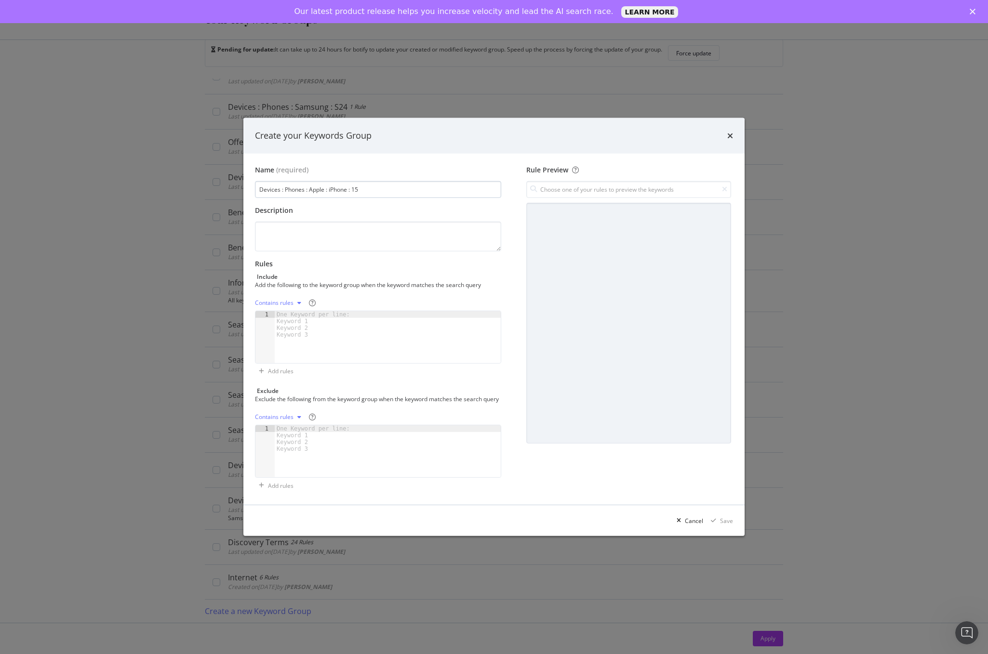
click at [315, 188] on input "Devices : Phones : Apple : iPhone : 15" at bounding box center [378, 189] width 246 height 17
click at [348, 187] on input "Devices : Phones : Samsung: iPhone : 15" at bounding box center [378, 189] width 246 height 17
type input "Devices : Phones : Samsung: Z Flip: 15"
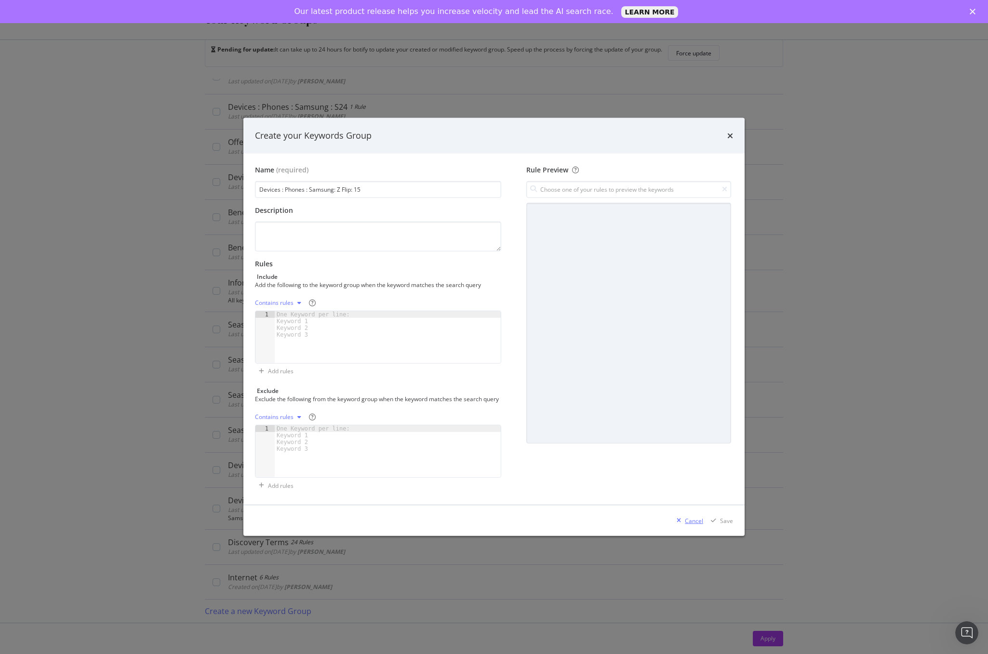
click at [692, 523] on div "Cancel" at bounding box center [694, 521] width 18 height 8
